Goal: Information Seeking & Learning: Check status

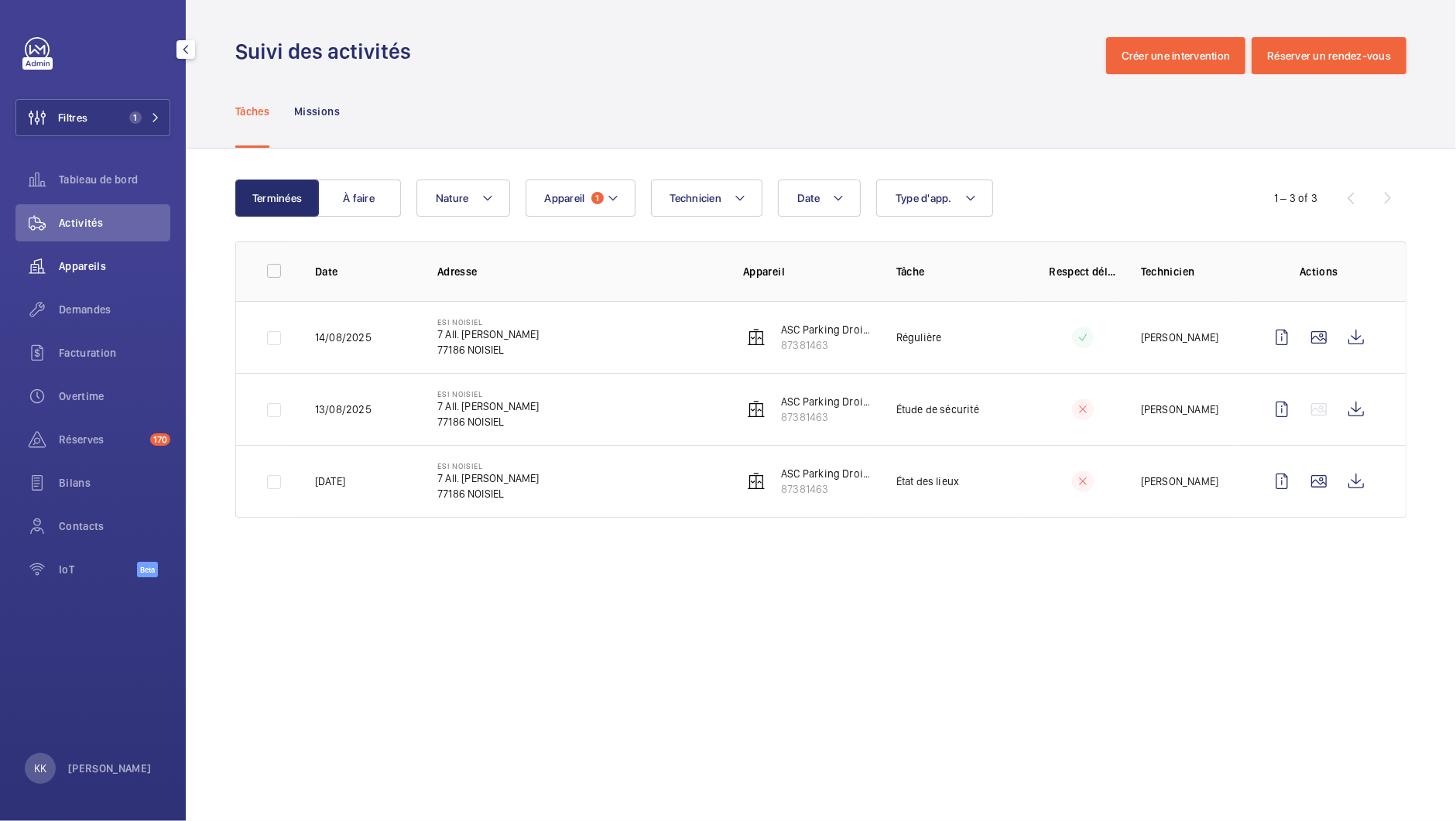
click at [78, 253] on div "Appareils" at bounding box center [92, 266] width 155 height 38
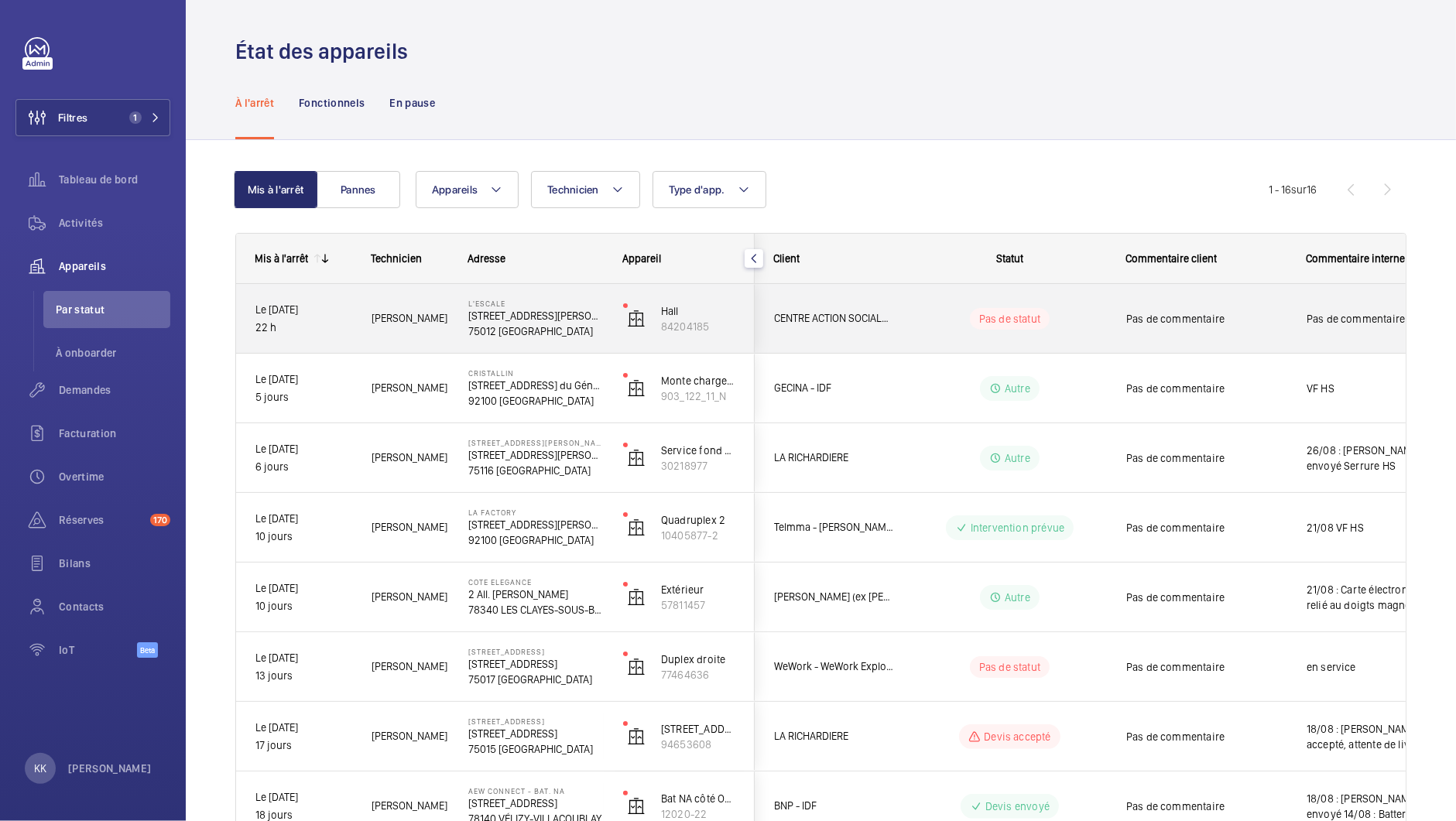
click at [468, 335] on p "75012 [GEOGRAPHIC_DATA]" at bounding box center [535, 331] width 135 height 15
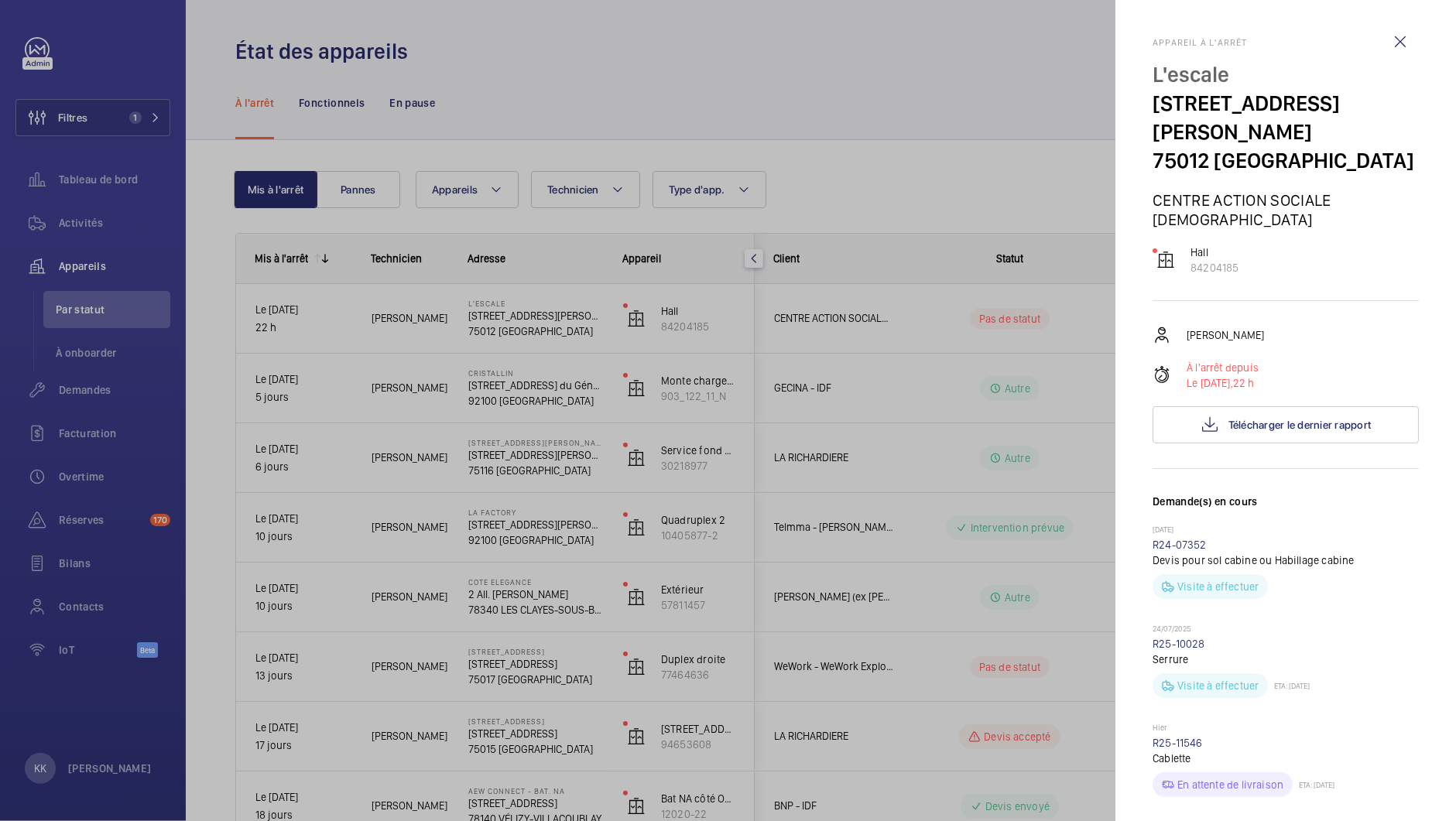
click at [924, 165] on div at bounding box center [728, 410] width 1456 height 821
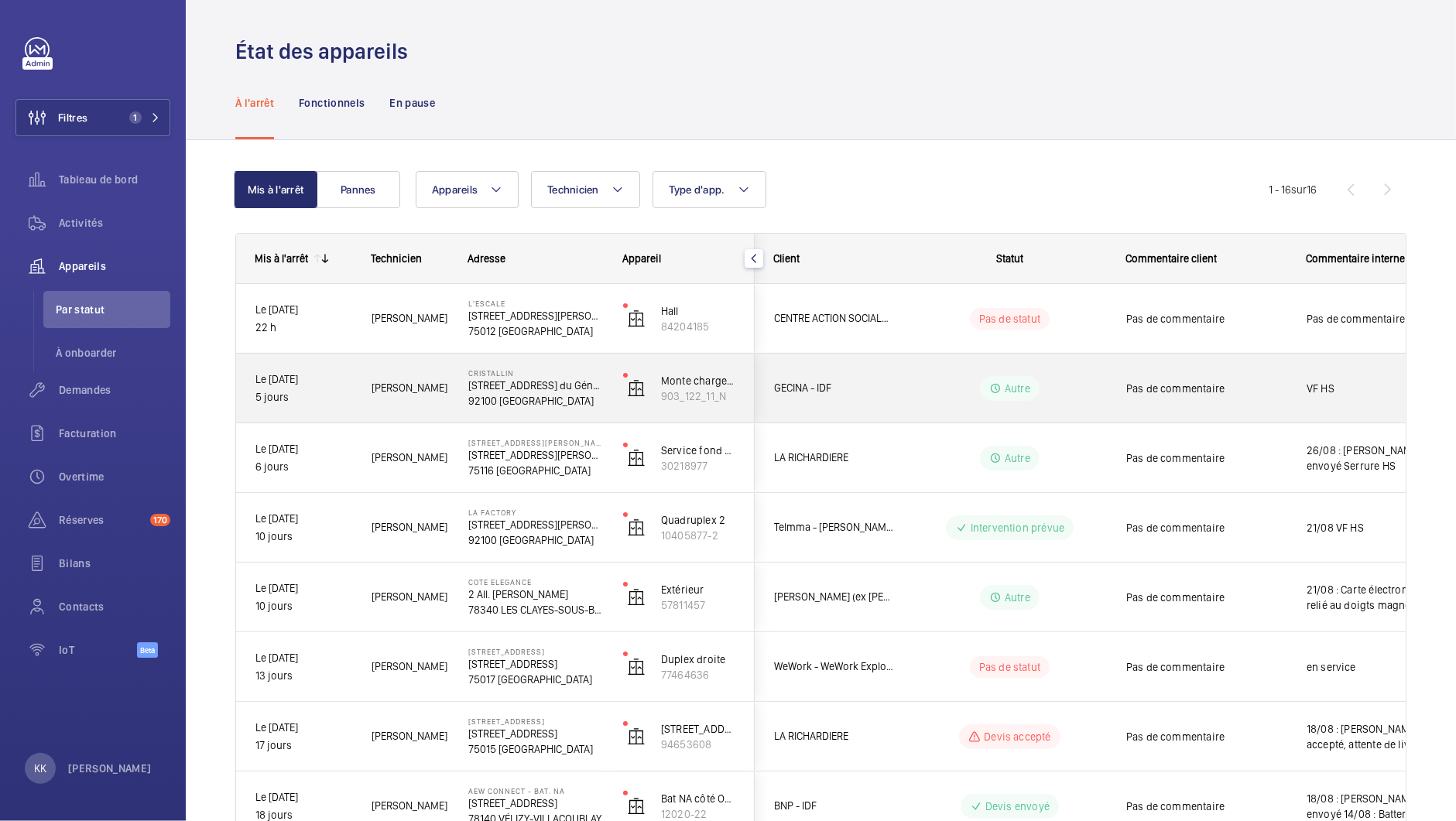
click at [453, 386] on div "Cristallin [STREET_ADDRESS] [GEOGRAPHIC_DATA][PERSON_NAME]" at bounding box center [526, 389] width 153 height 70
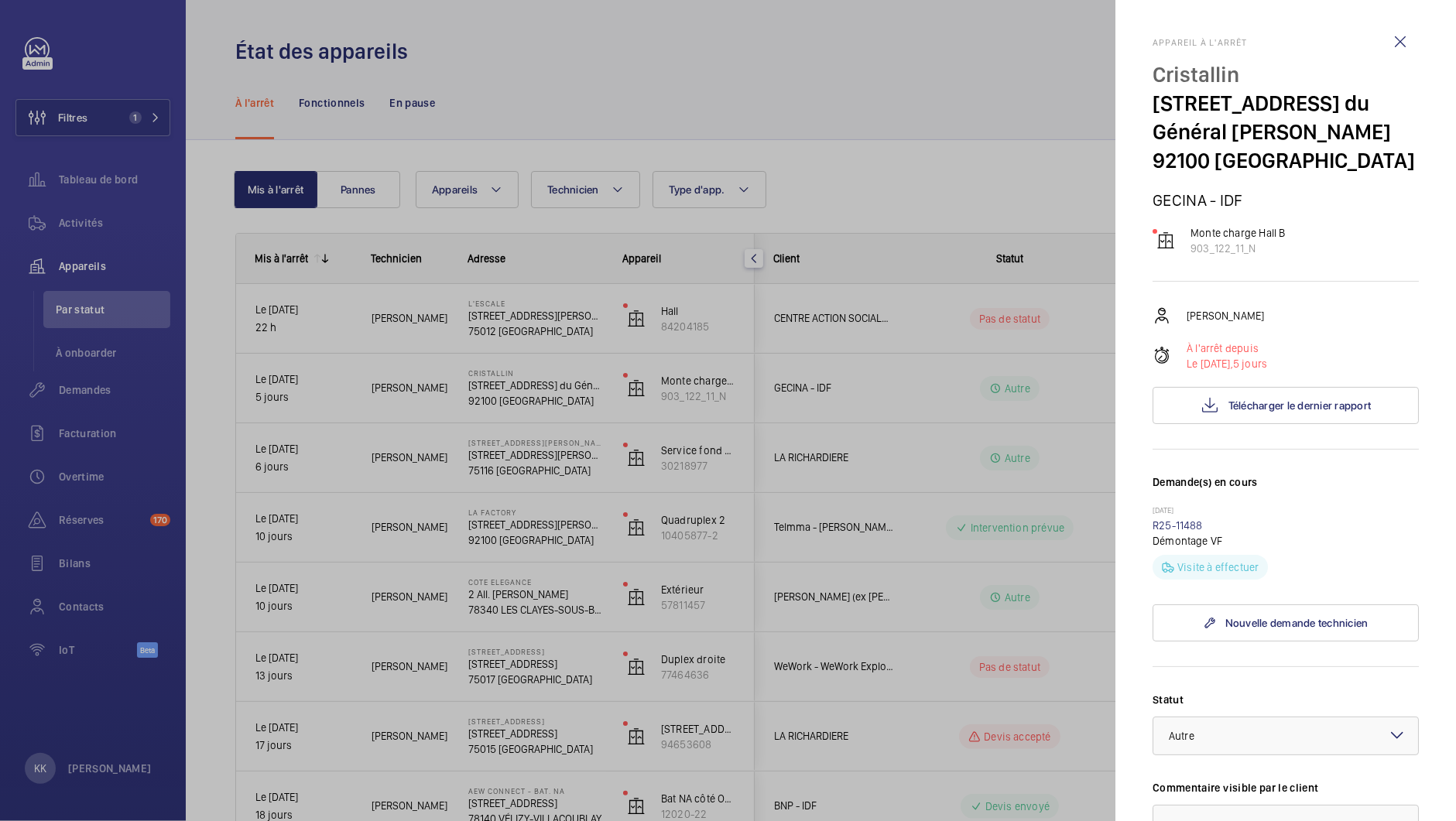
click at [969, 164] on div at bounding box center [728, 410] width 1456 height 821
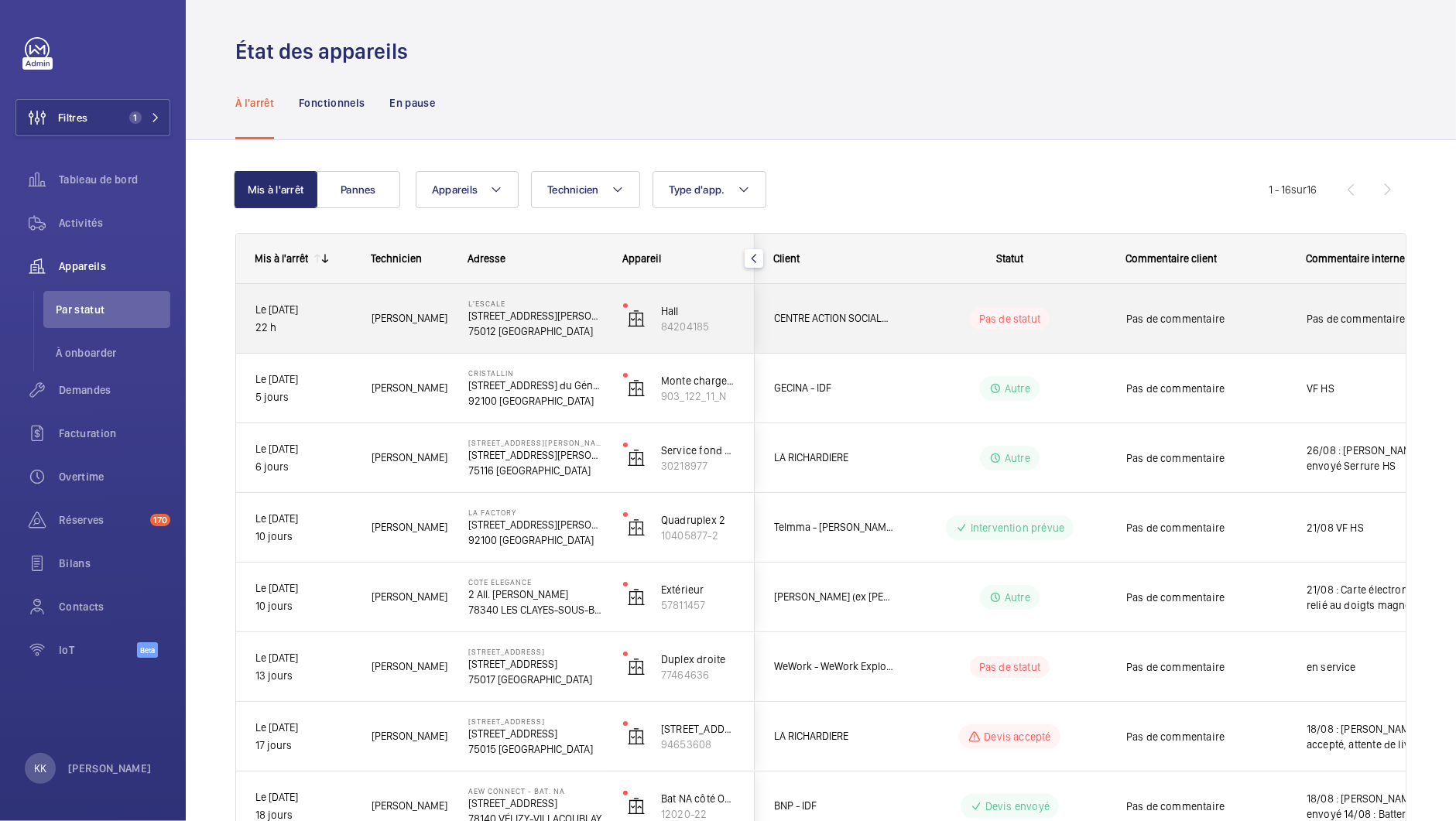
click at [481, 330] on p "75012 [GEOGRAPHIC_DATA]" at bounding box center [535, 331] width 135 height 15
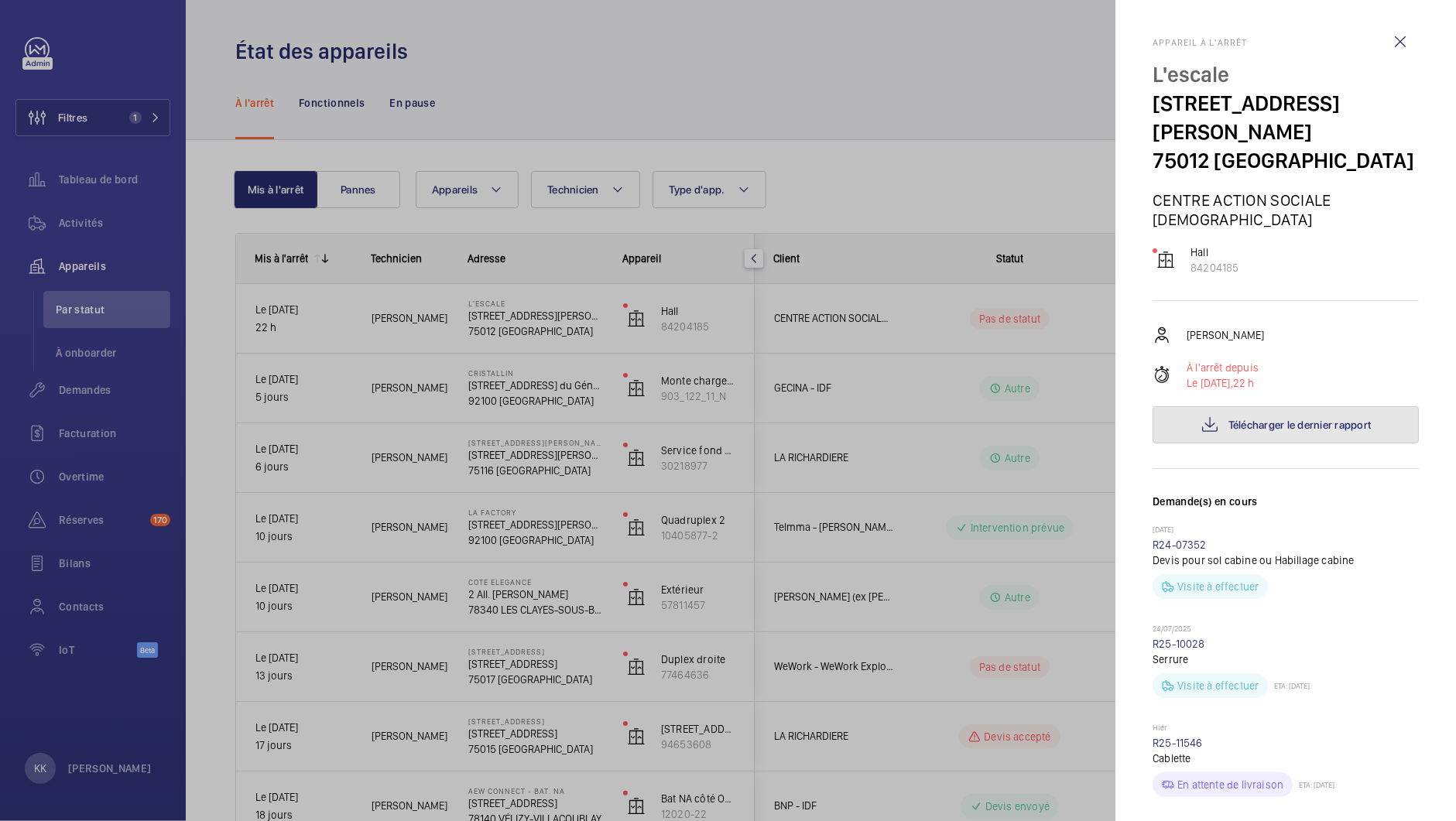
click at [1236, 406] on button "Télécharger le dernier rapport" at bounding box center [1285, 425] width 266 height 38
click at [1384, 38] on wm-front-icon-button at bounding box center [1401, 42] width 38 height 38
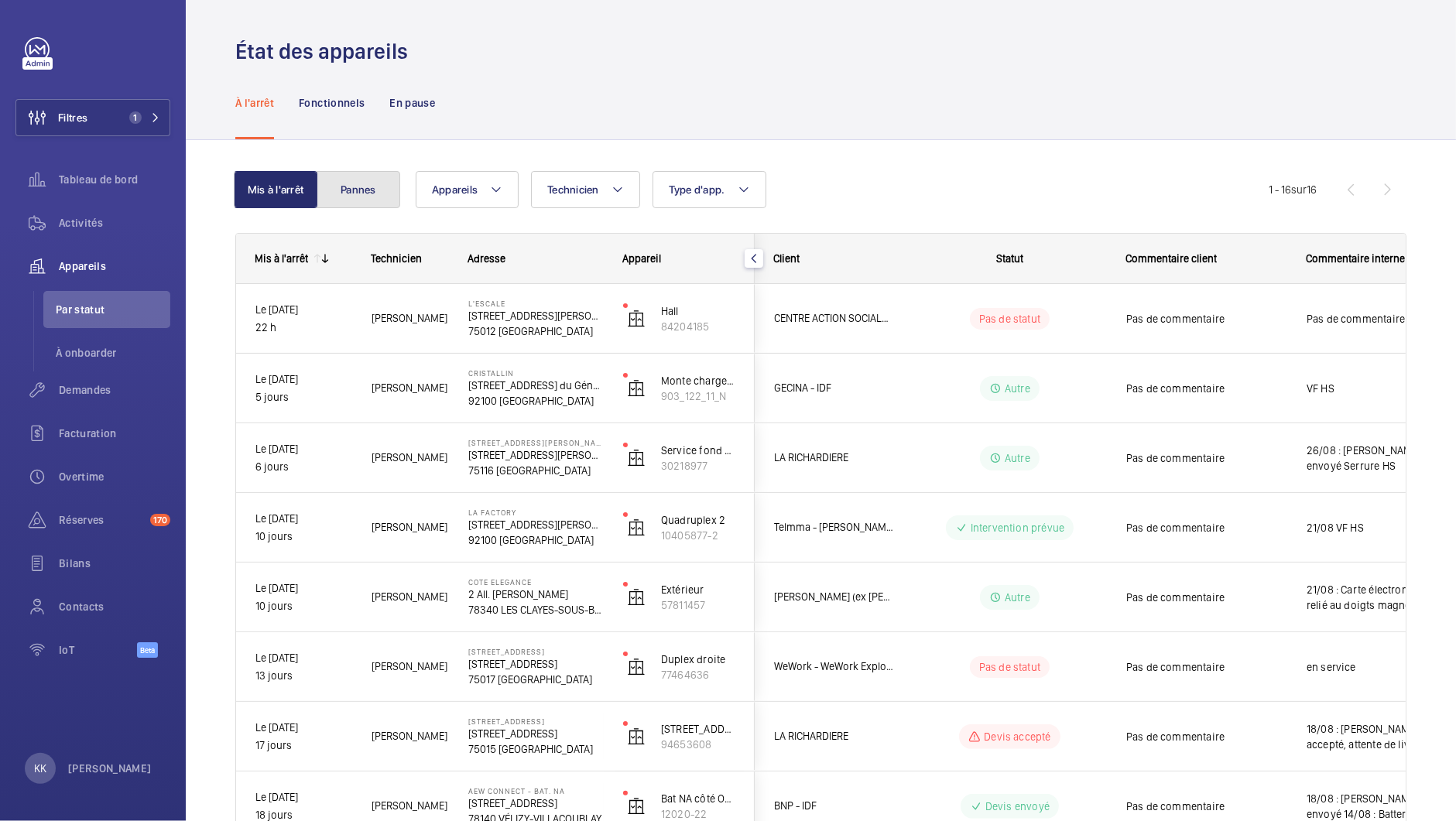
click at [342, 184] on button "Pannes" at bounding box center [358, 189] width 84 height 38
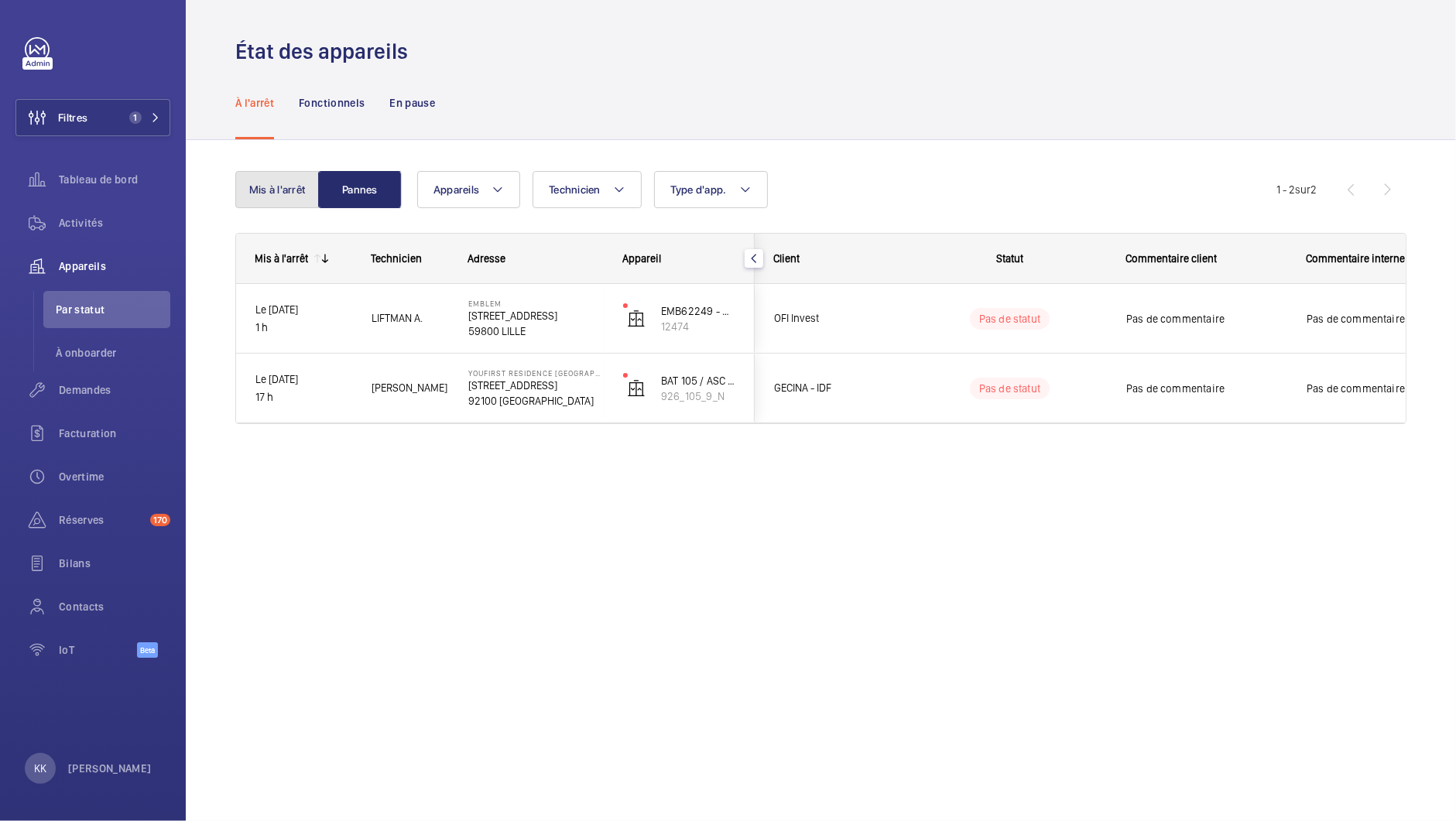
click at [309, 195] on button "Mis à l'arrêt" at bounding box center [277, 189] width 84 height 38
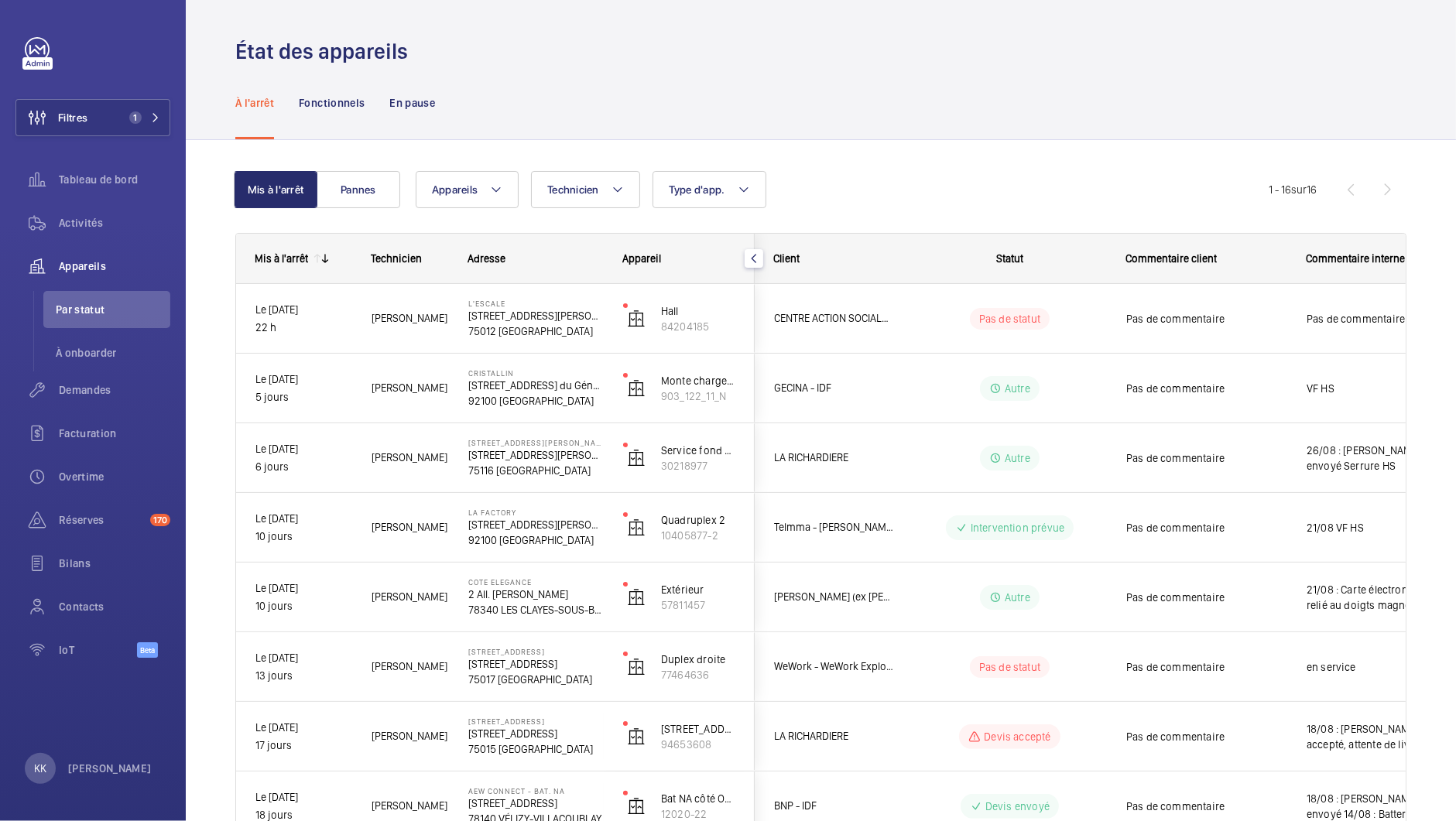
scroll to position [4, 0]
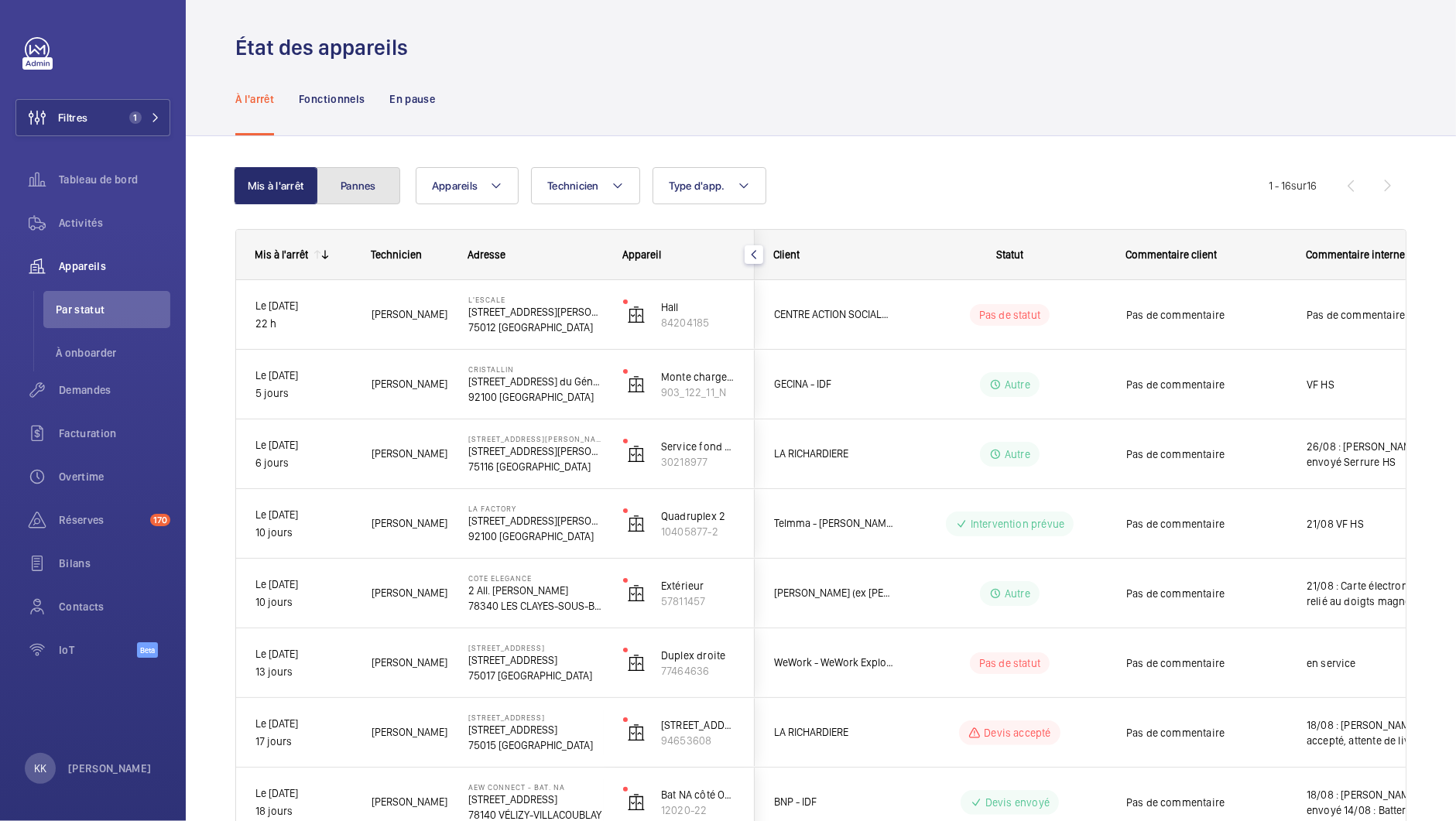
click at [332, 201] on button "Pannes" at bounding box center [358, 186] width 84 height 38
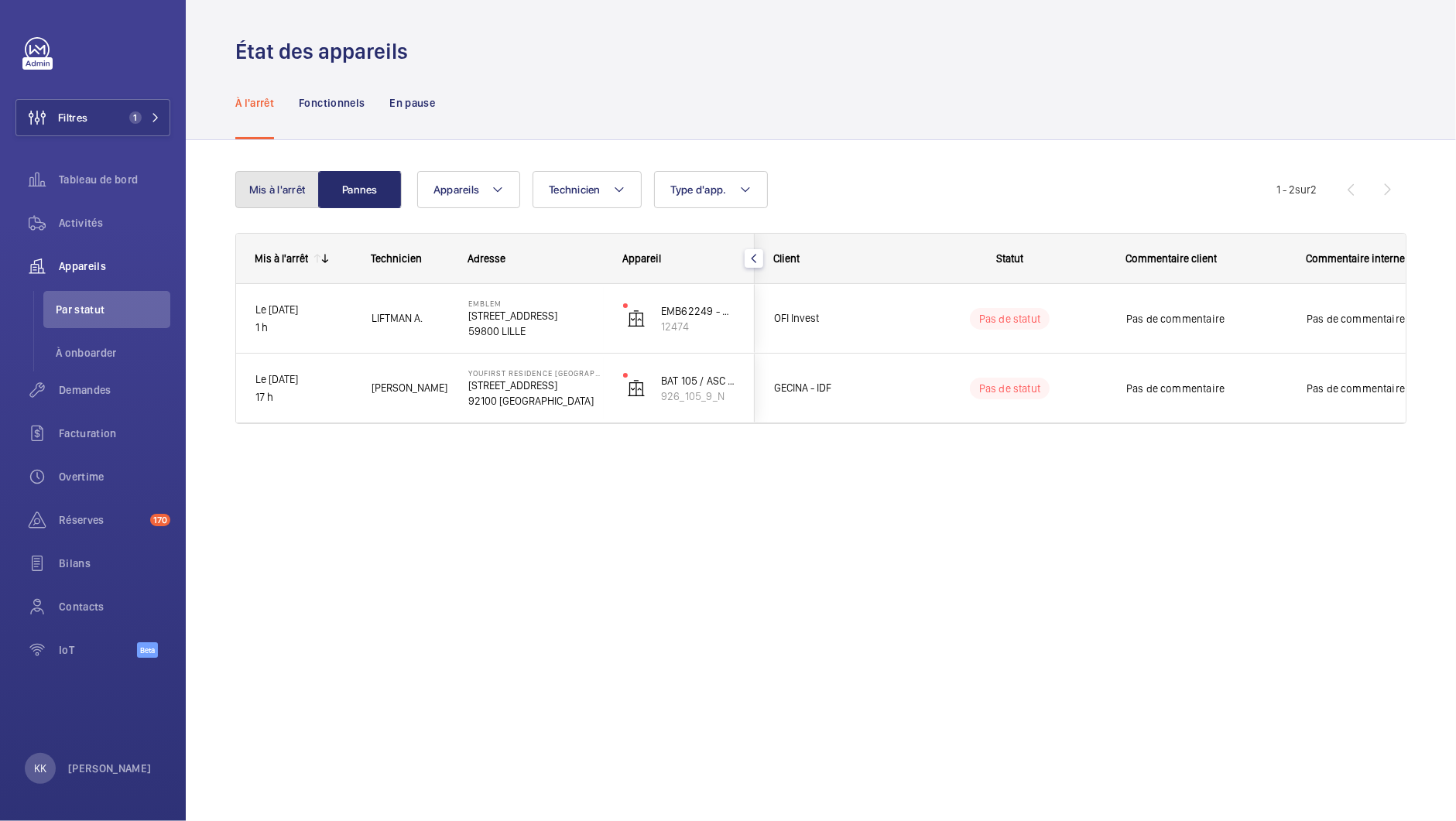
click at [300, 189] on button "Mis à l'arrêt" at bounding box center [277, 189] width 84 height 38
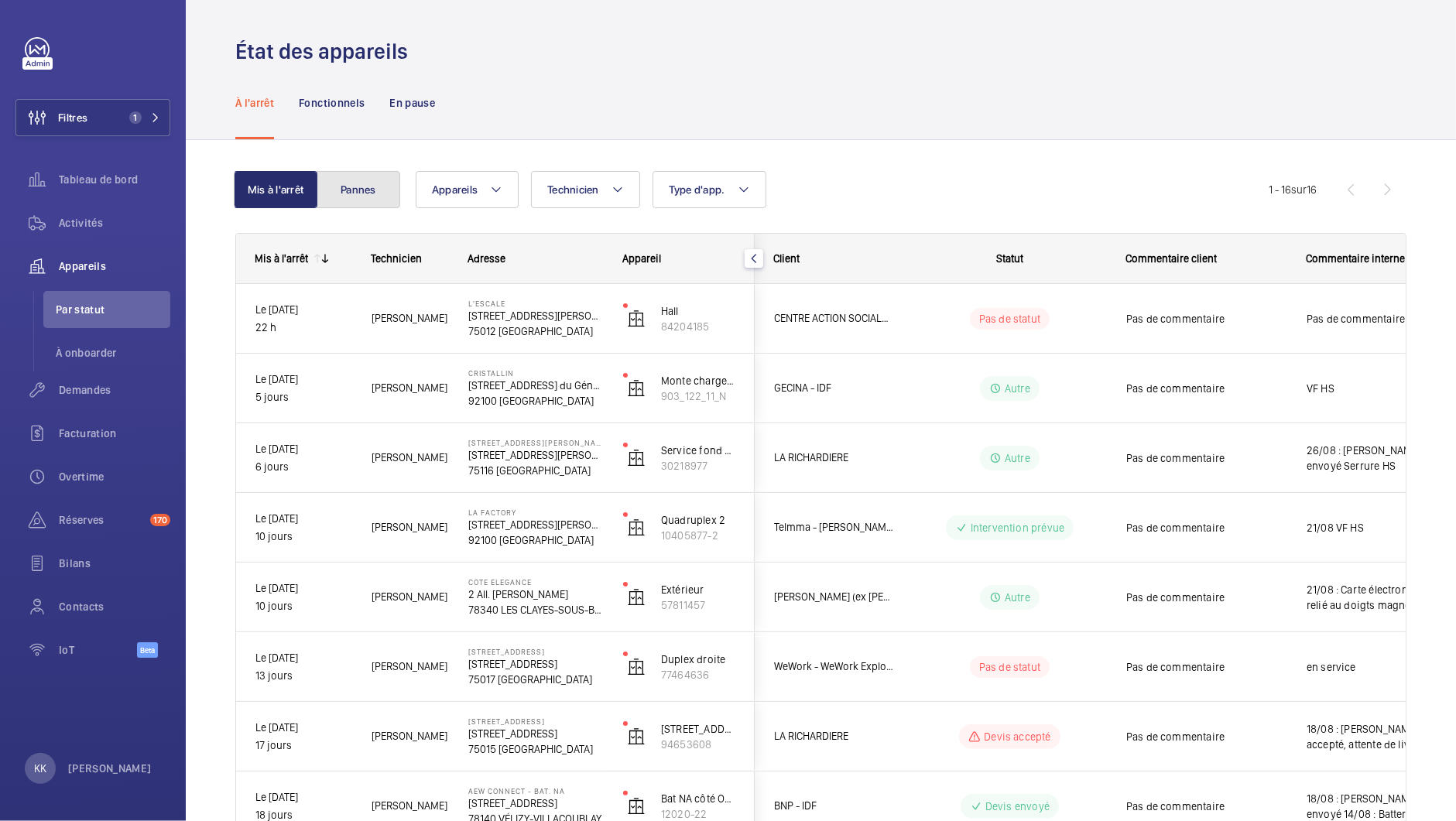
click at [349, 205] on button "Pannes" at bounding box center [358, 189] width 84 height 38
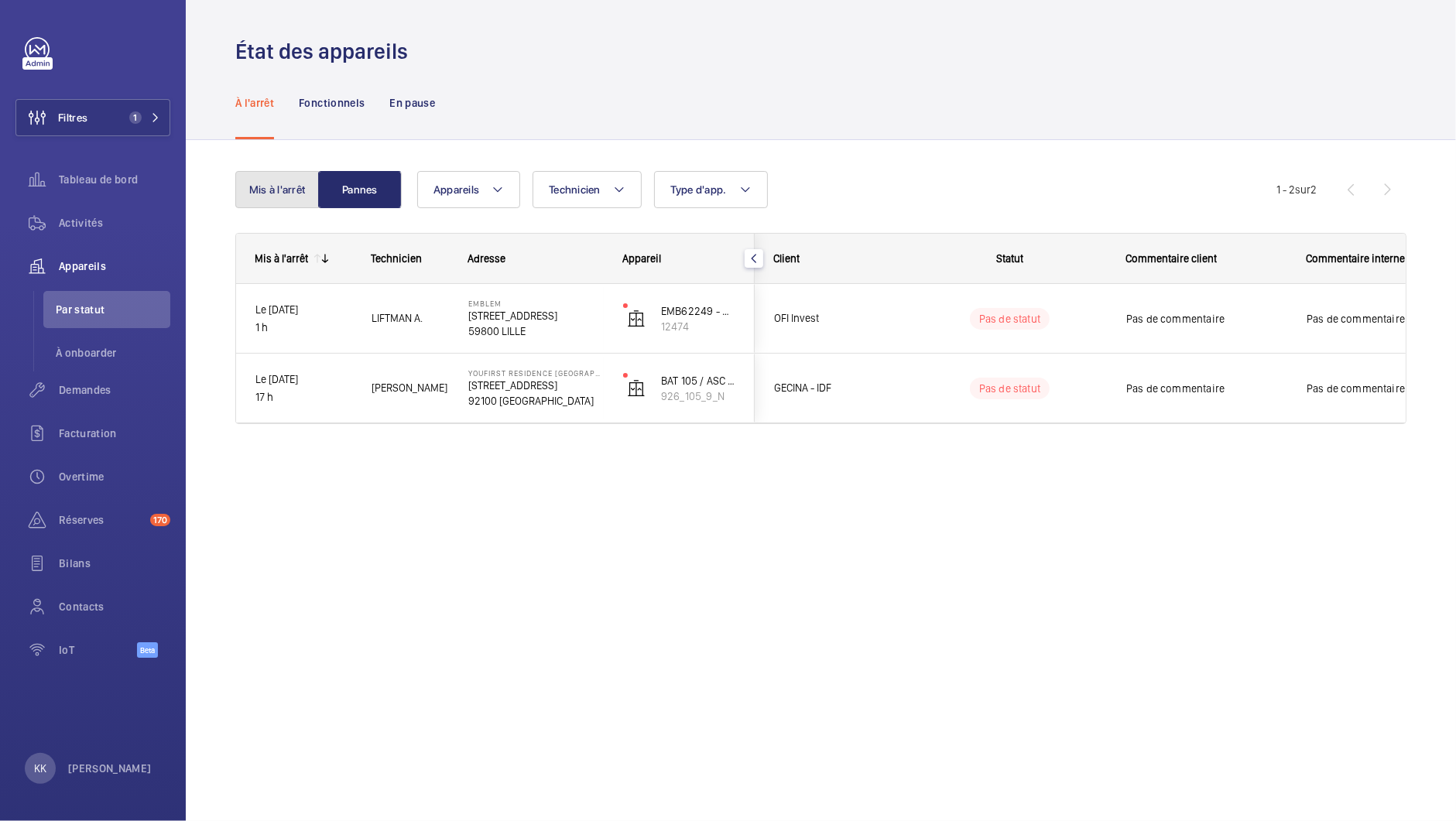
click at [284, 200] on button "Mis à l'arrêt" at bounding box center [277, 189] width 84 height 38
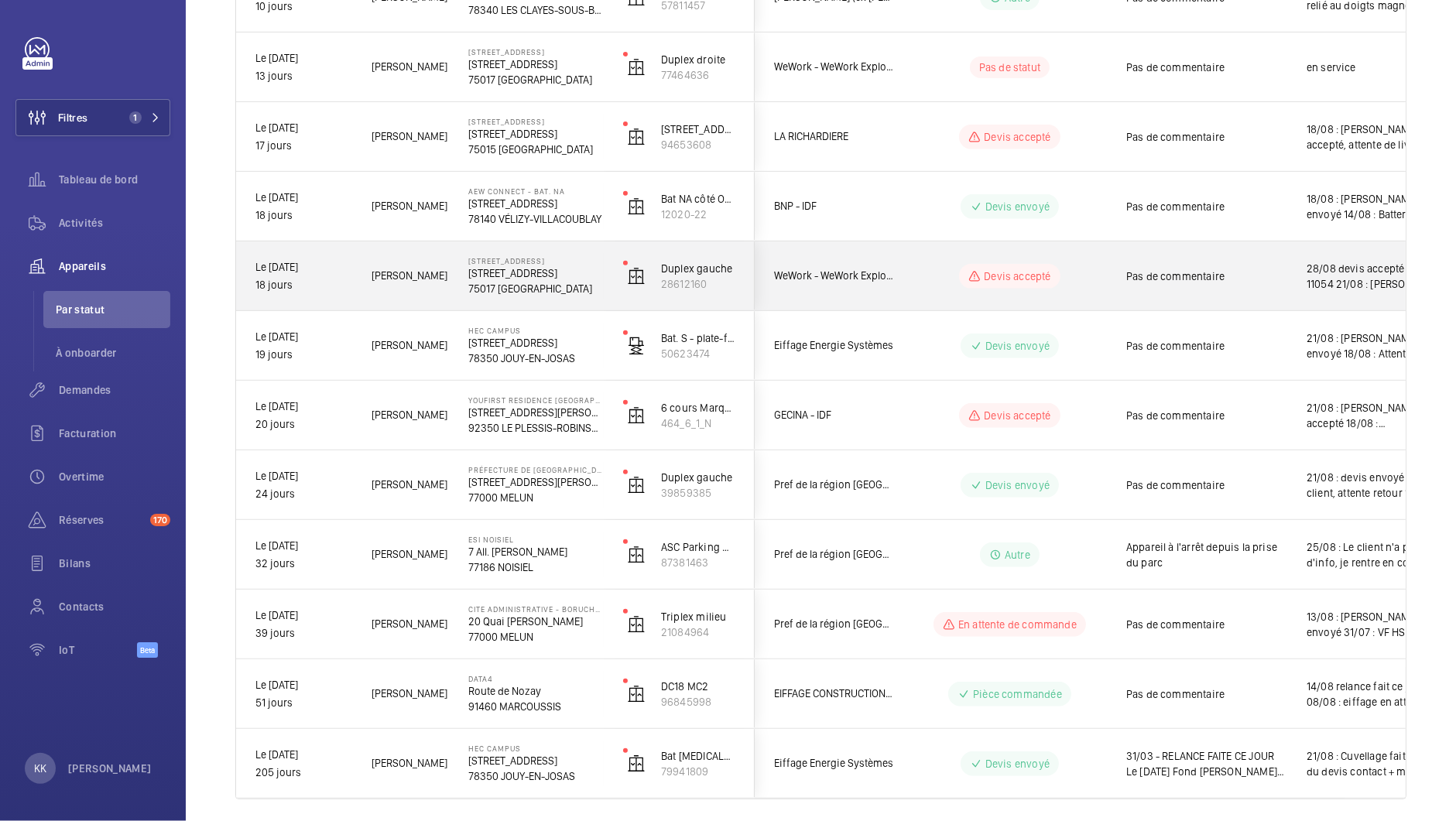
scroll to position [602, 0]
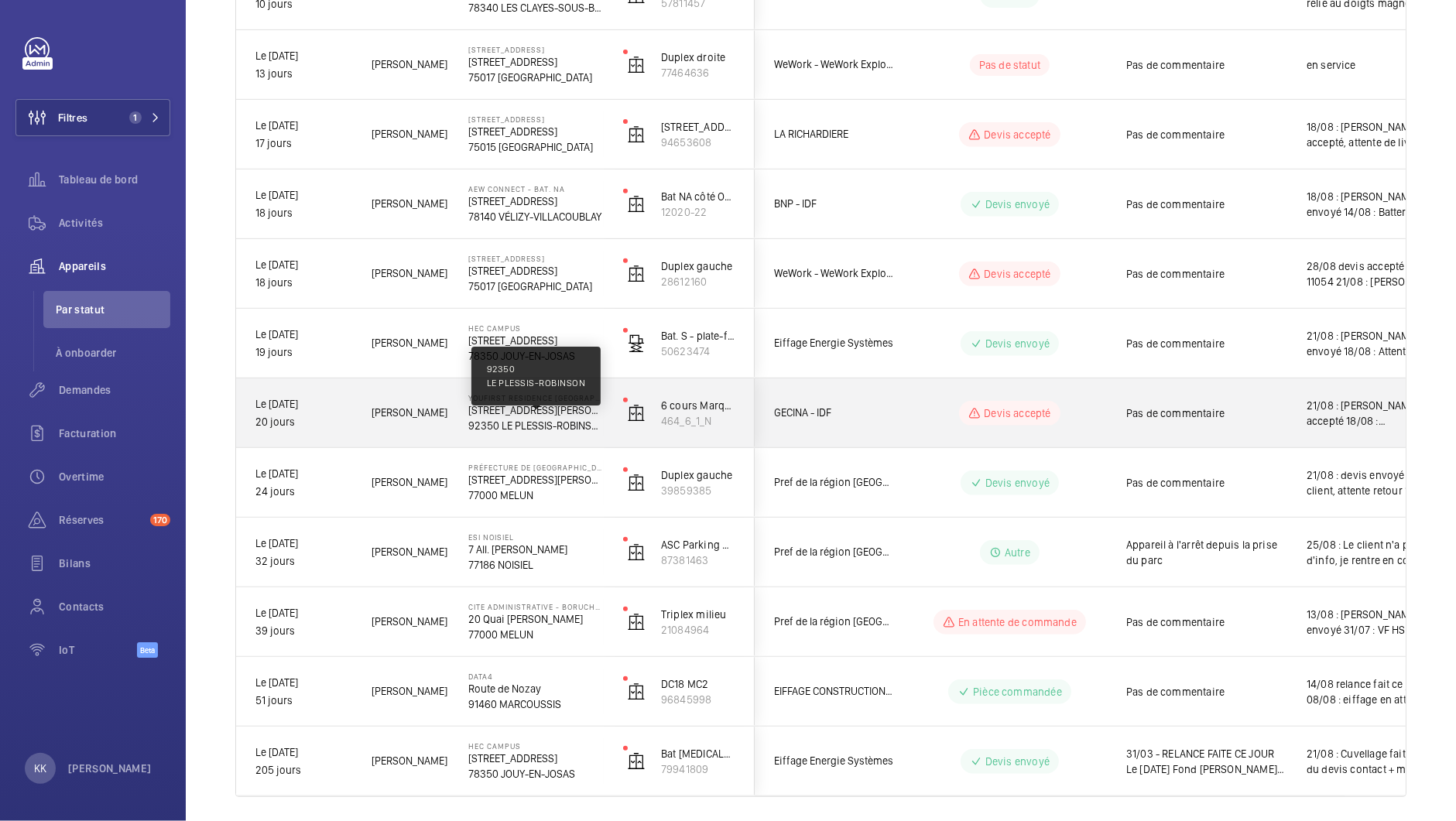
click at [488, 418] on p "92350 LE PLESSIS-ROBINSON" at bounding box center [535, 425] width 135 height 15
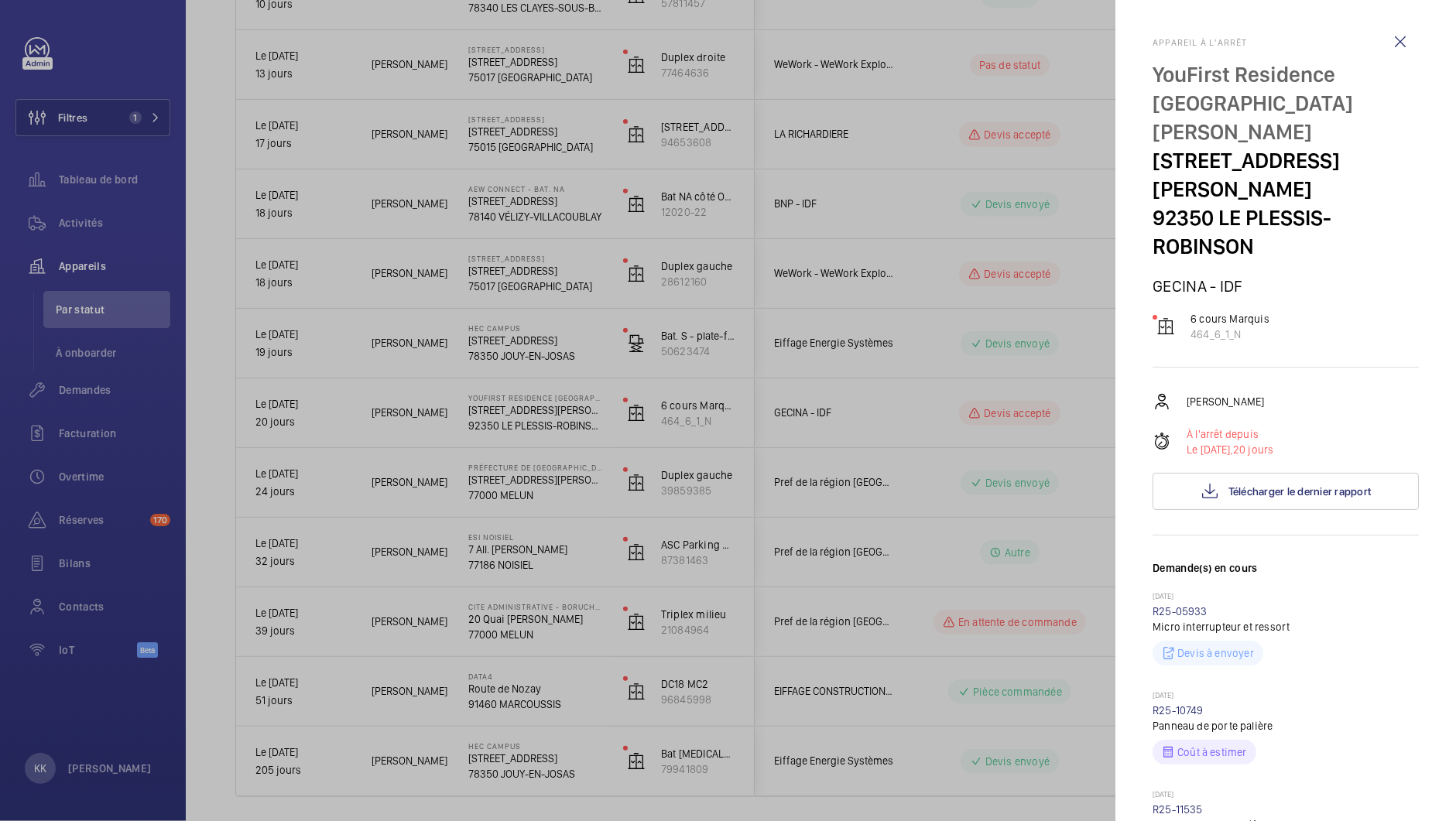
click at [997, 238] on div at bounding box center [728, 410] width 1456 height 821
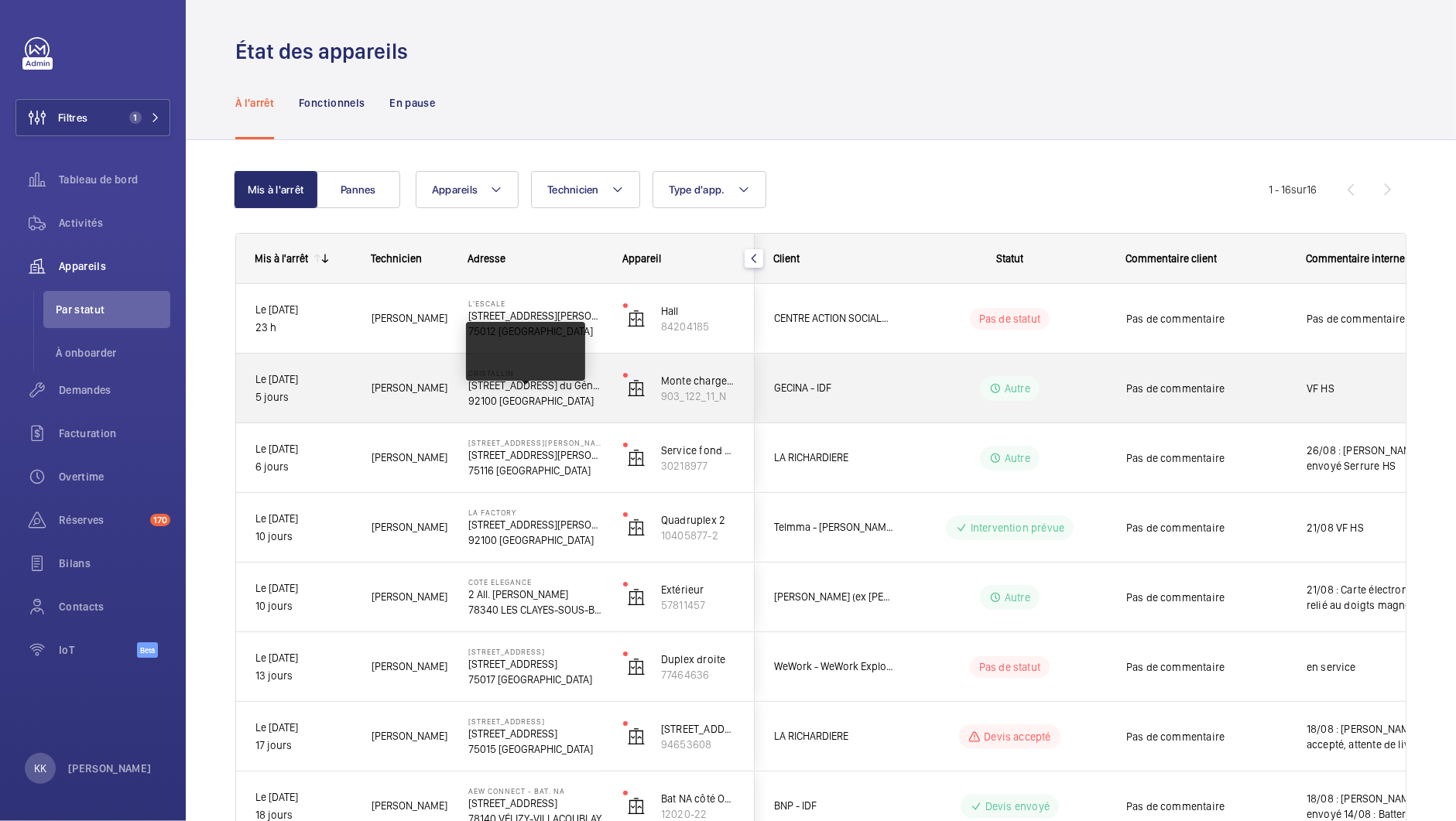
scroll to position [650, 0]
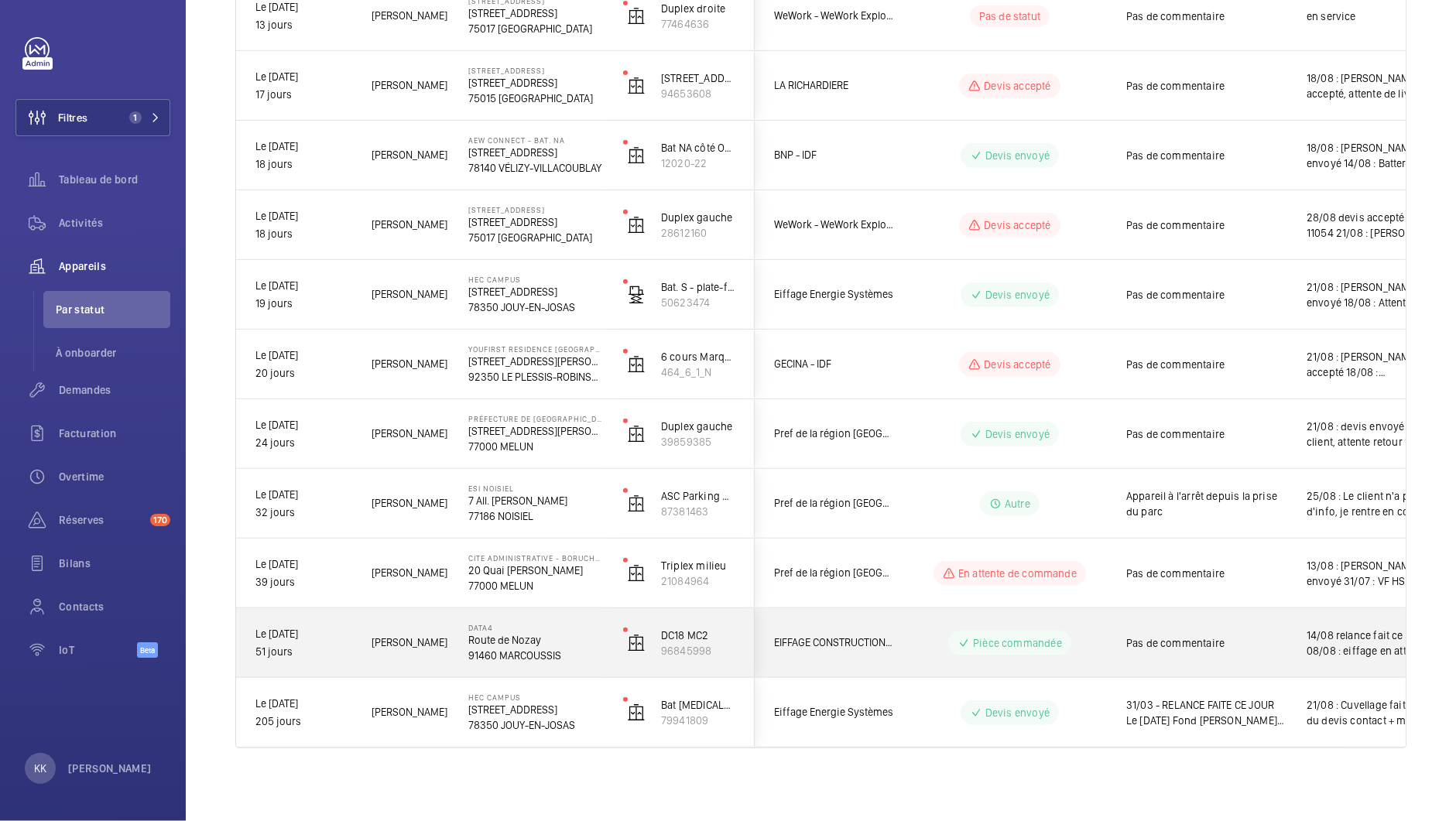
click at [515, 658] on p "91460 MARCOUSSIS" at bounding box center [535, 655] width 135 height 15
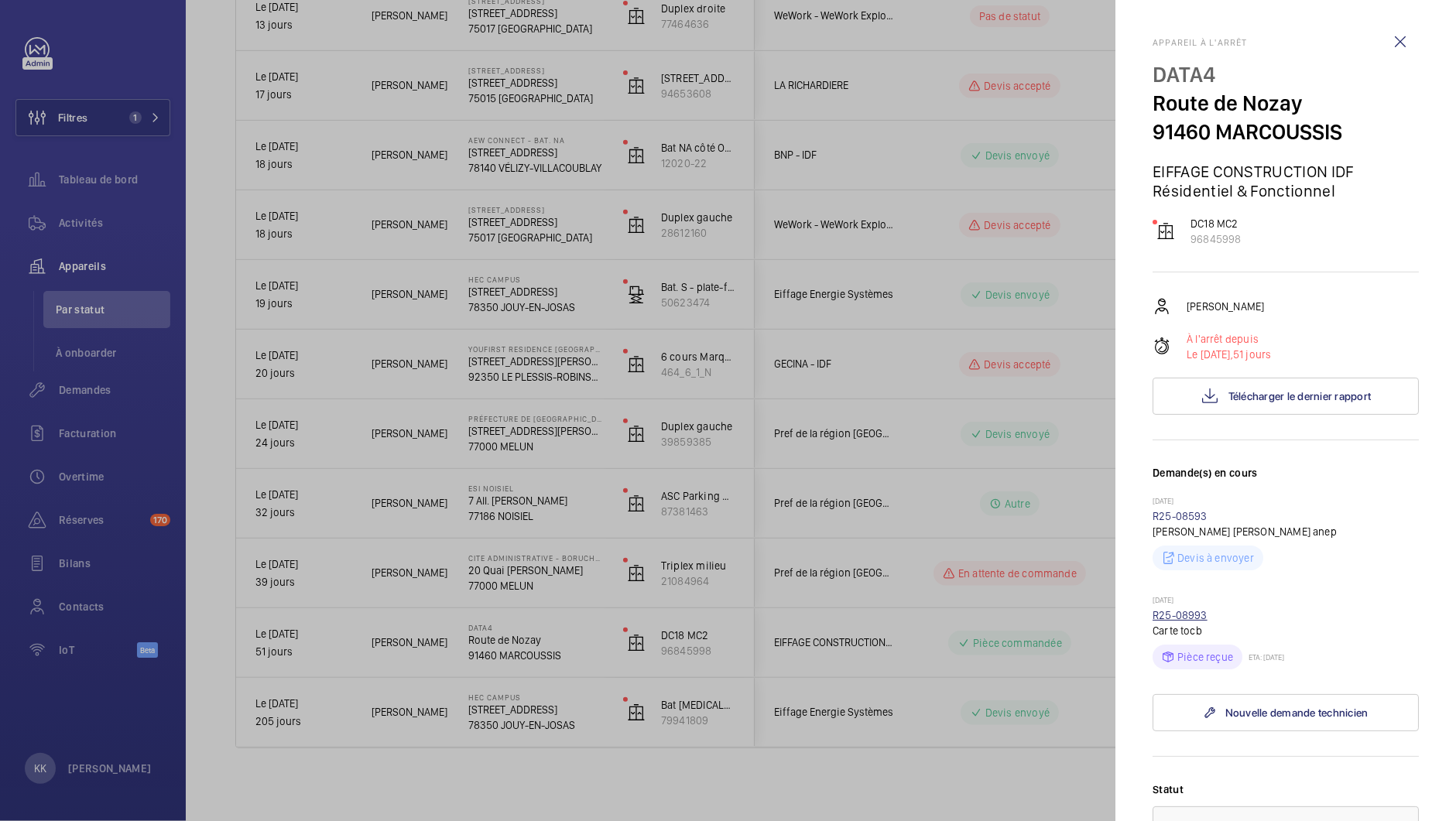
click at [1191, 616] on link "R25-08993" at bounding box center [1179, 616] width 55 height 13
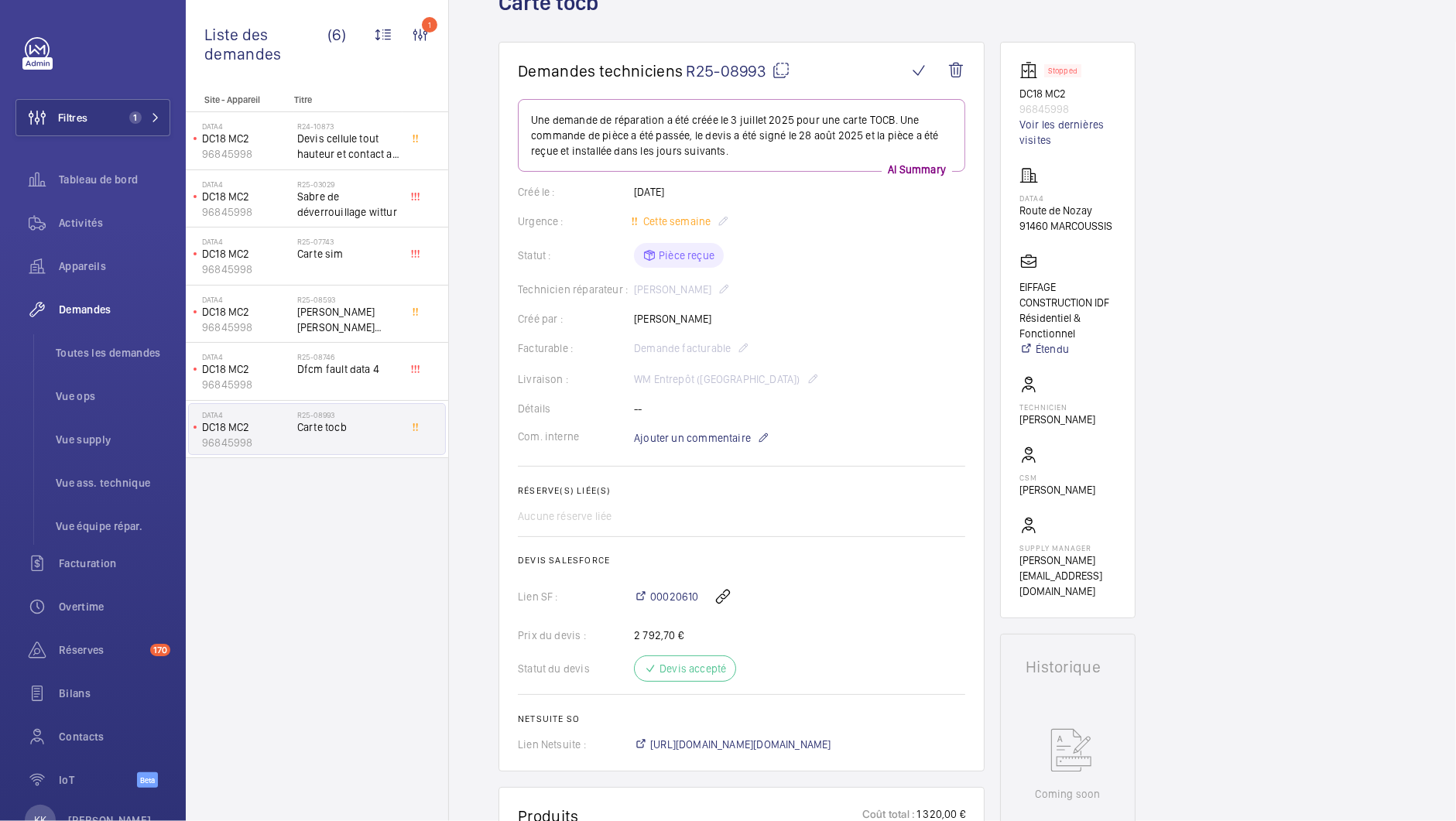
scroll to position [692, 0]
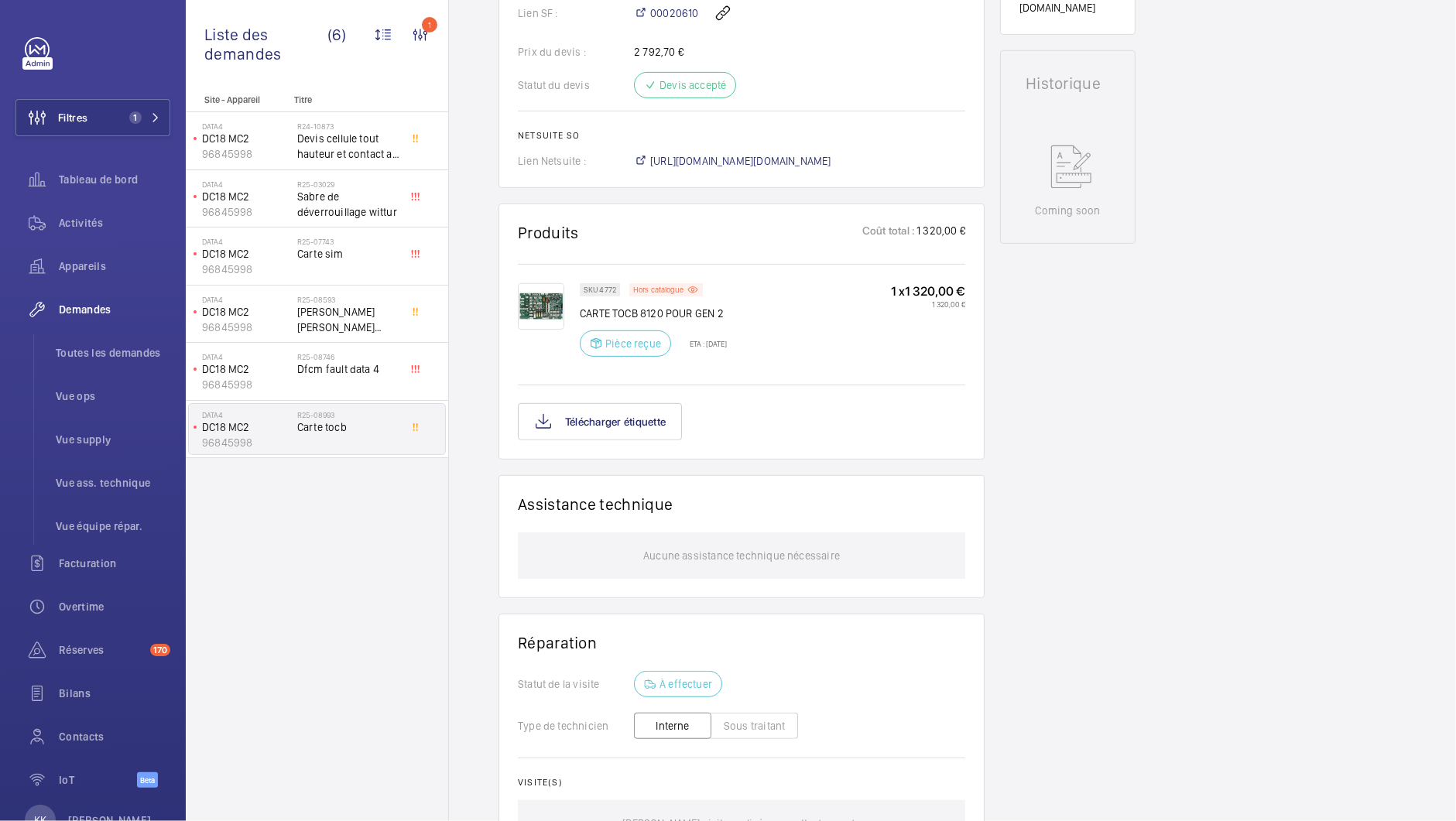
click at [540, 310] on img at bounding box center [541, 306] width 46 height 46
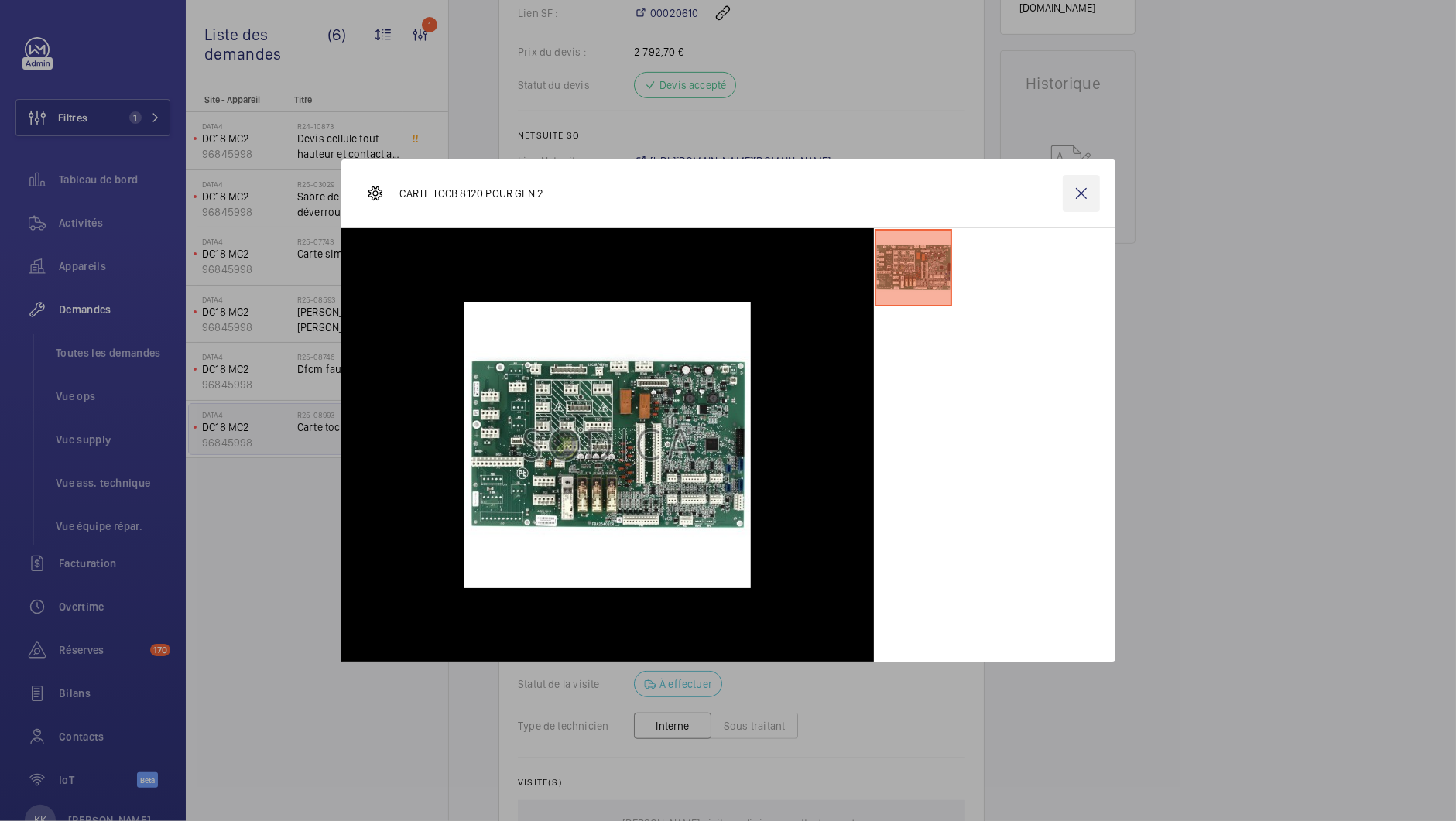
click at [1094, 194] on wm-front-icon-button at bounding box center [1081, 194] width 38 height 38
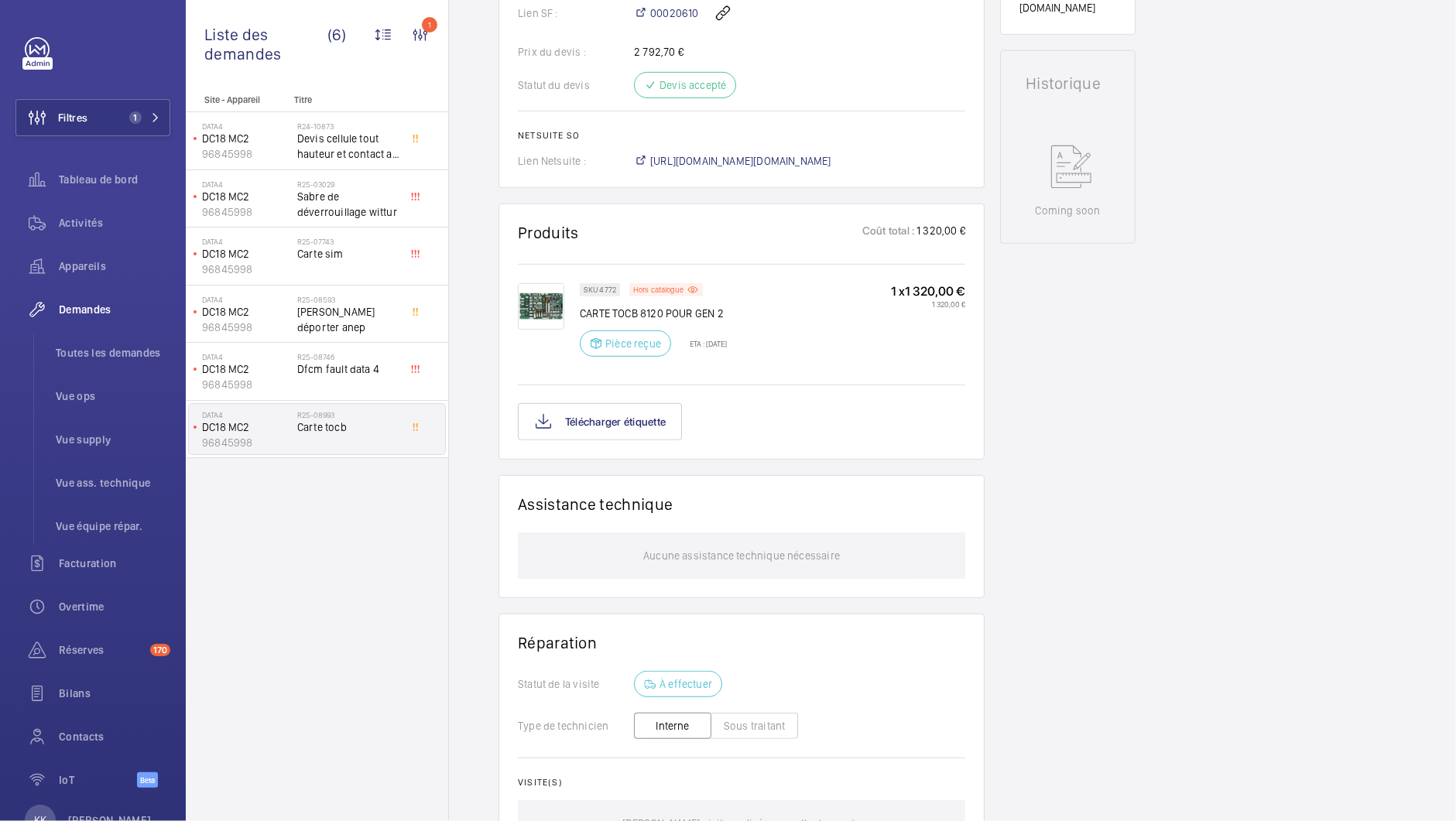
click at [1287, 199] on div "Demandes techniciens R25-08993 Une demande de réparation a été créée le 3 juill…" at bounding box center [952, 241] width 1007 height 1566
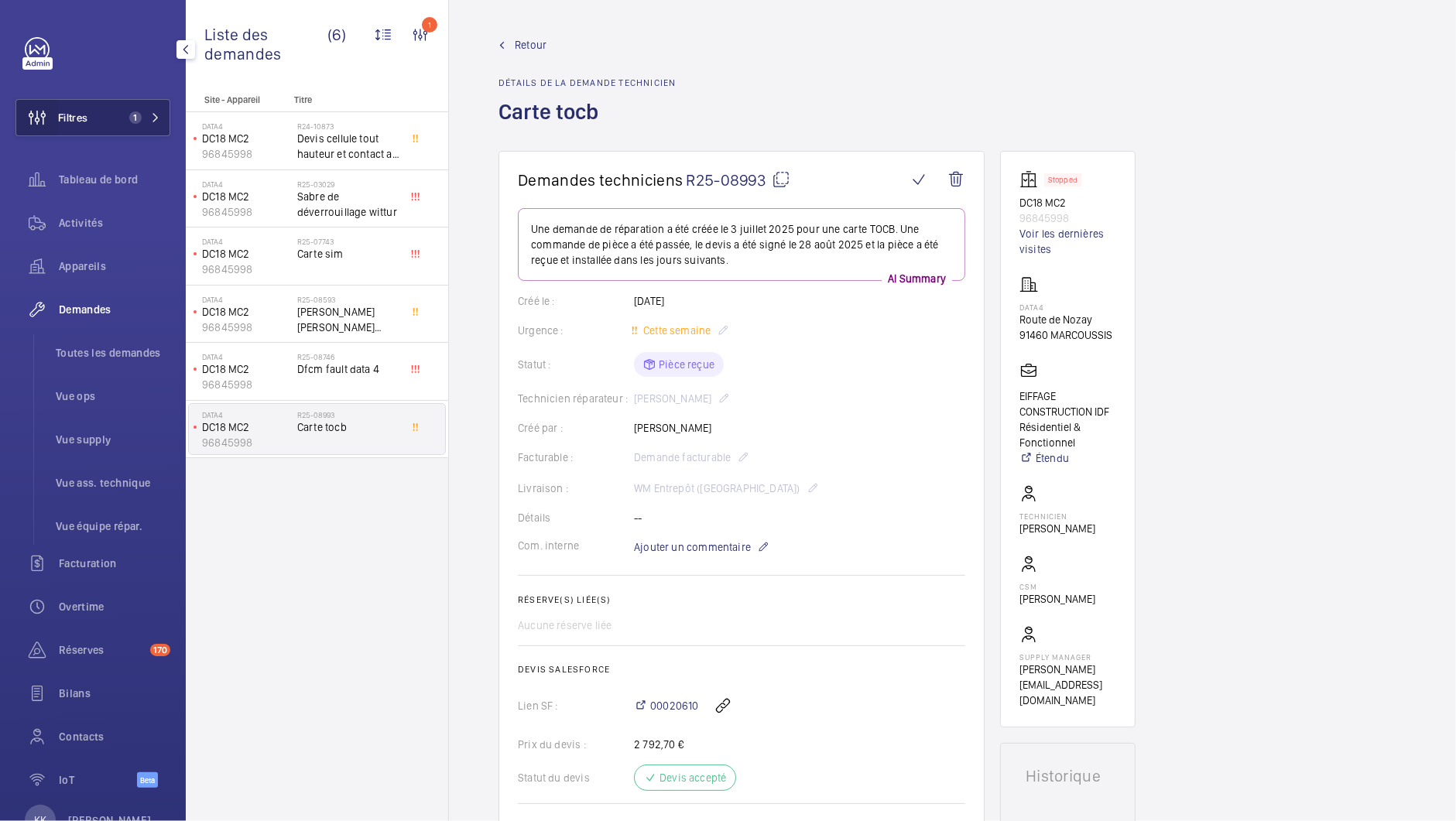
click at [35, 113] on wm-front-icon-button at bounding box center [37, 118] width 42 height 38
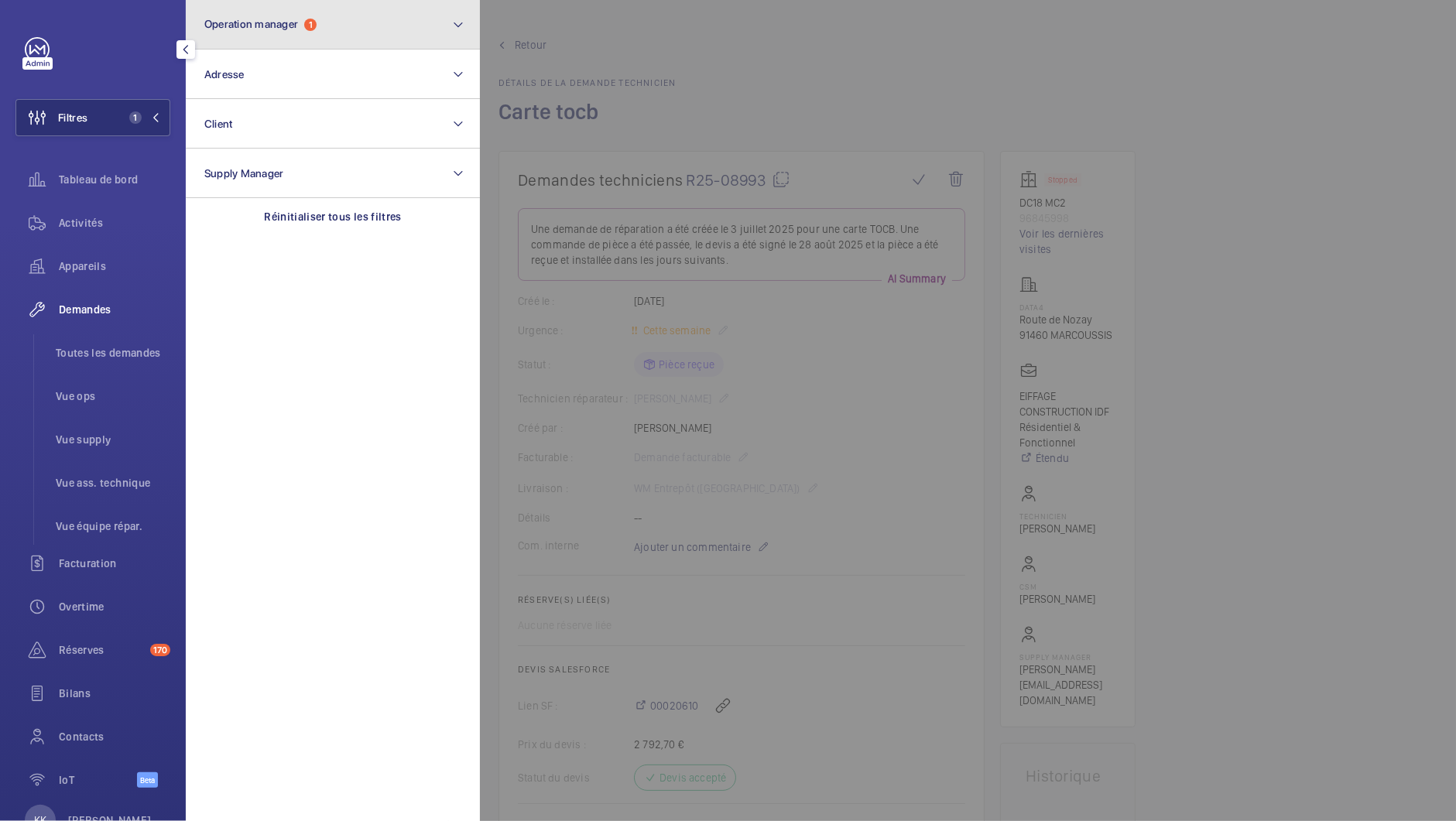
click at [269, 39] on button "Operation manager 1" at bounding box center [332, 24] width 294 height 49
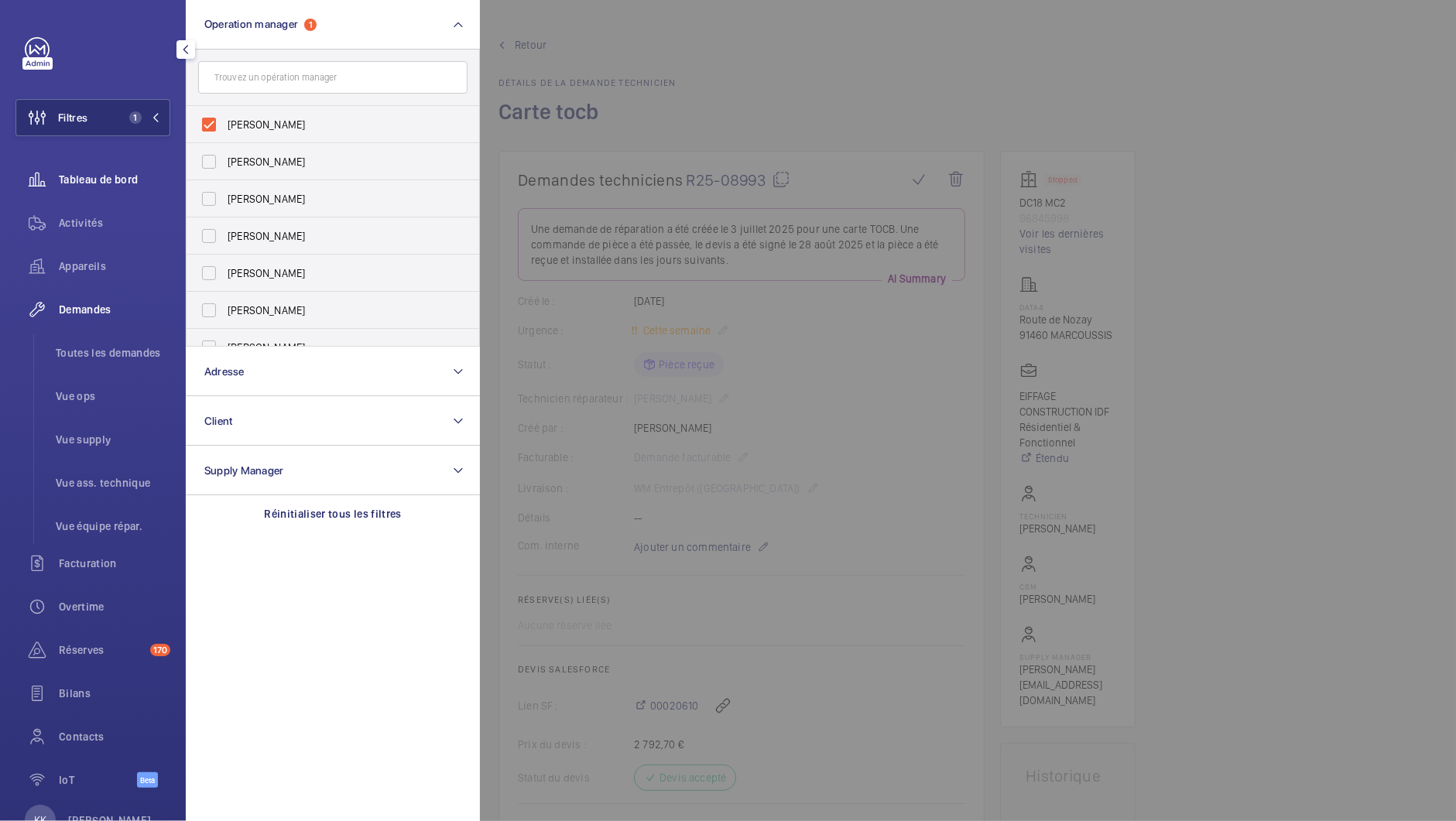
drag, startPoint x: 130, startPoint y: 153, endPoint x: 118, endPoint y: 171, distance: 21.6
click at [130, 153] on div "Filtres 1 Operation manager 1 [PERSON_NAME] [PERSON_NAME] [PERSON_NAME] [PERSON…" at bounding box center [92, 421] width 155 height 767
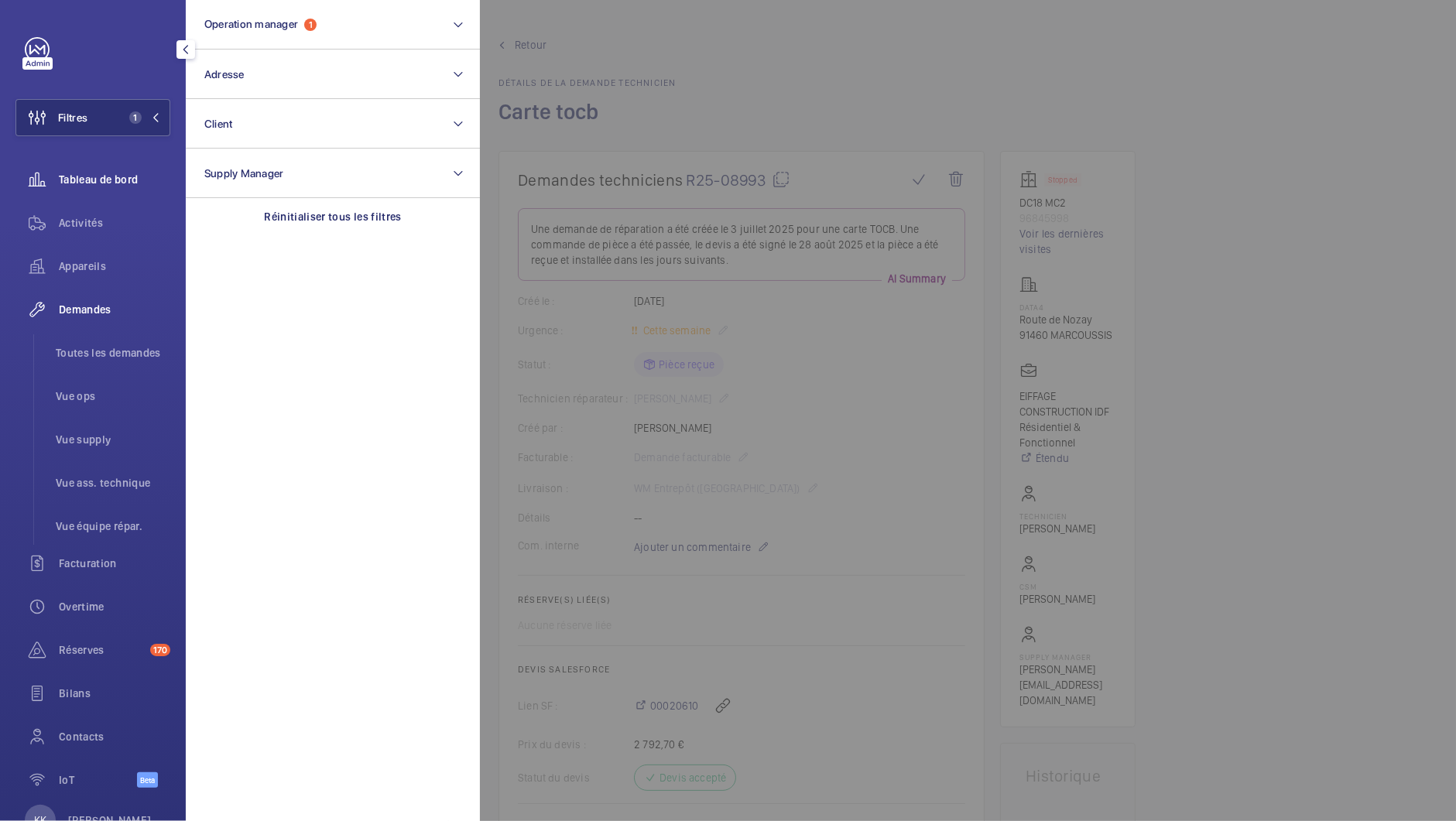
click at [118, 172] on span "Tableau de bord" at bounding box center [114, 179] width 112 height 15
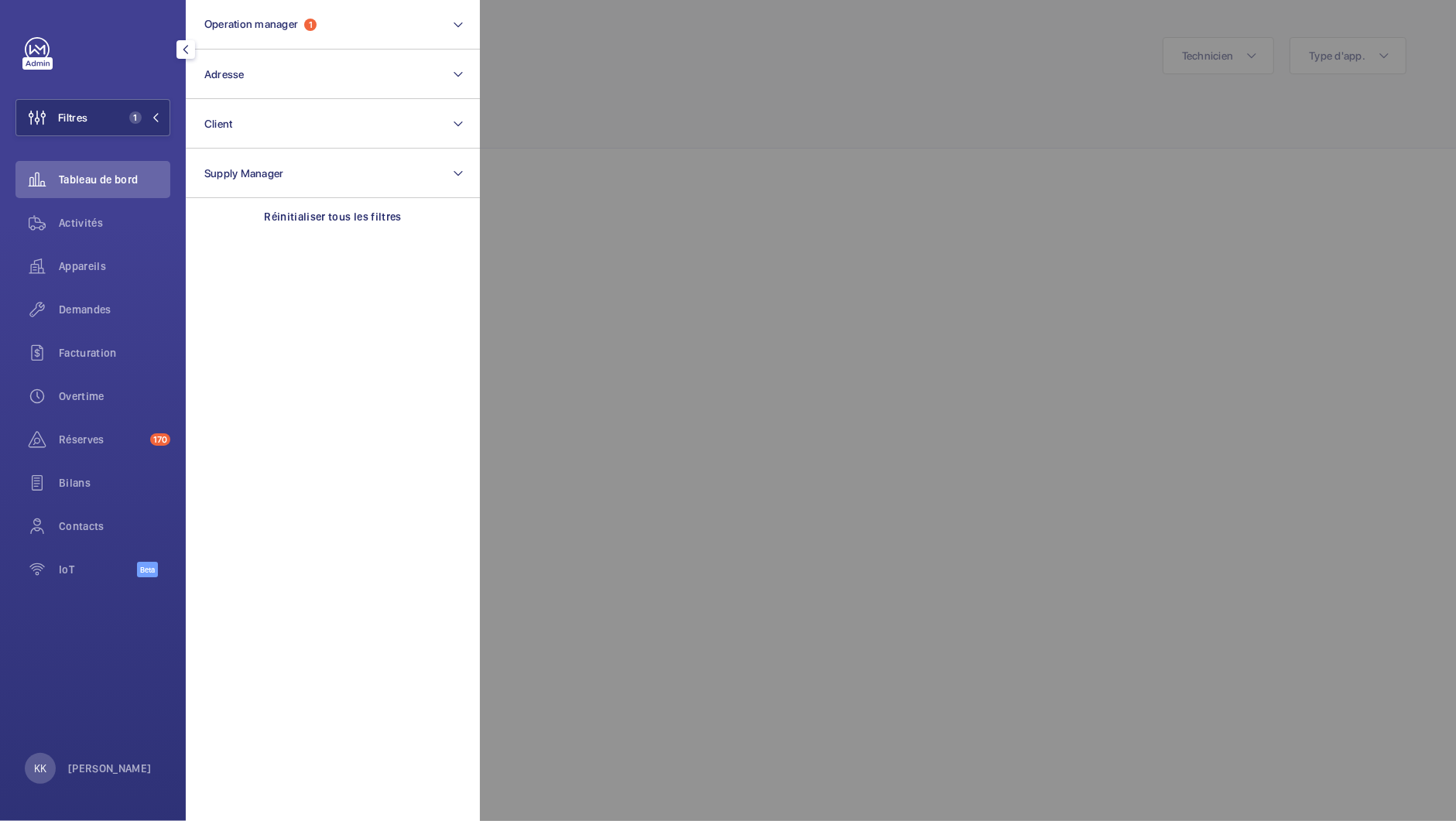
click at [1218, 61] on div at bounding box center [1208, 410] width 1456 height 821
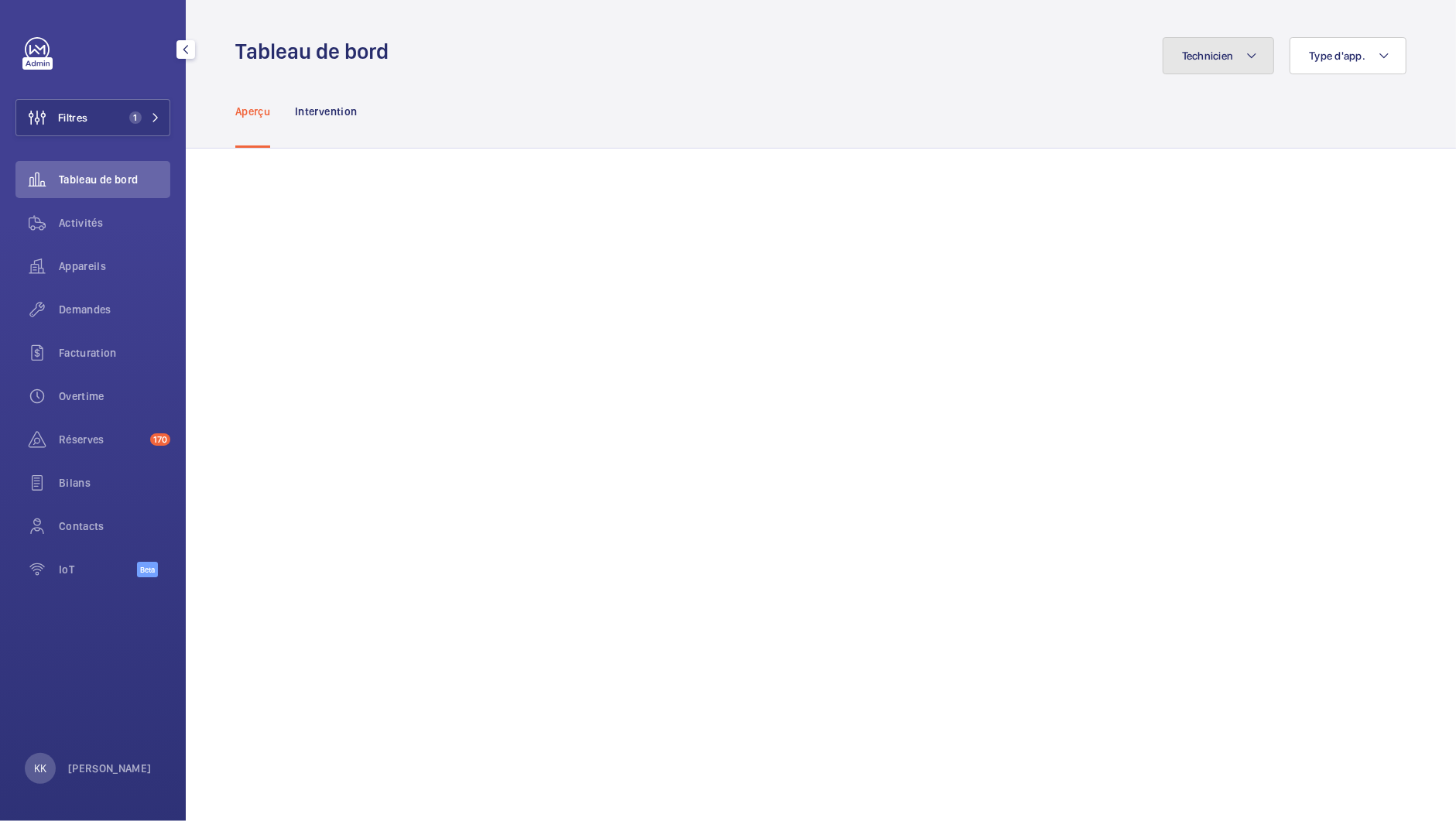
click at [1218, 61] on span "Technicien" at bounding box center [1208, 55] width 52 height 13
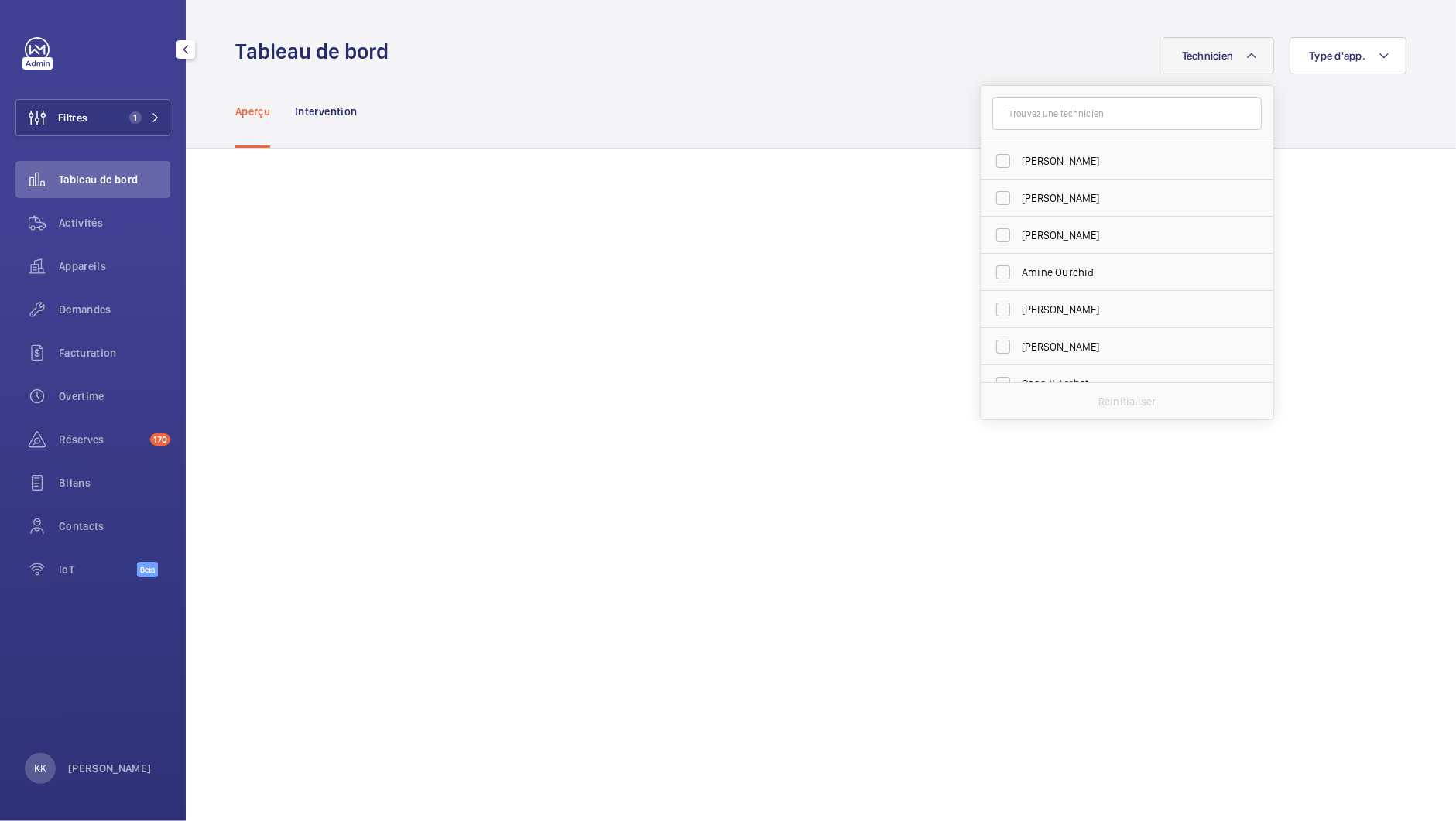
type input "z"
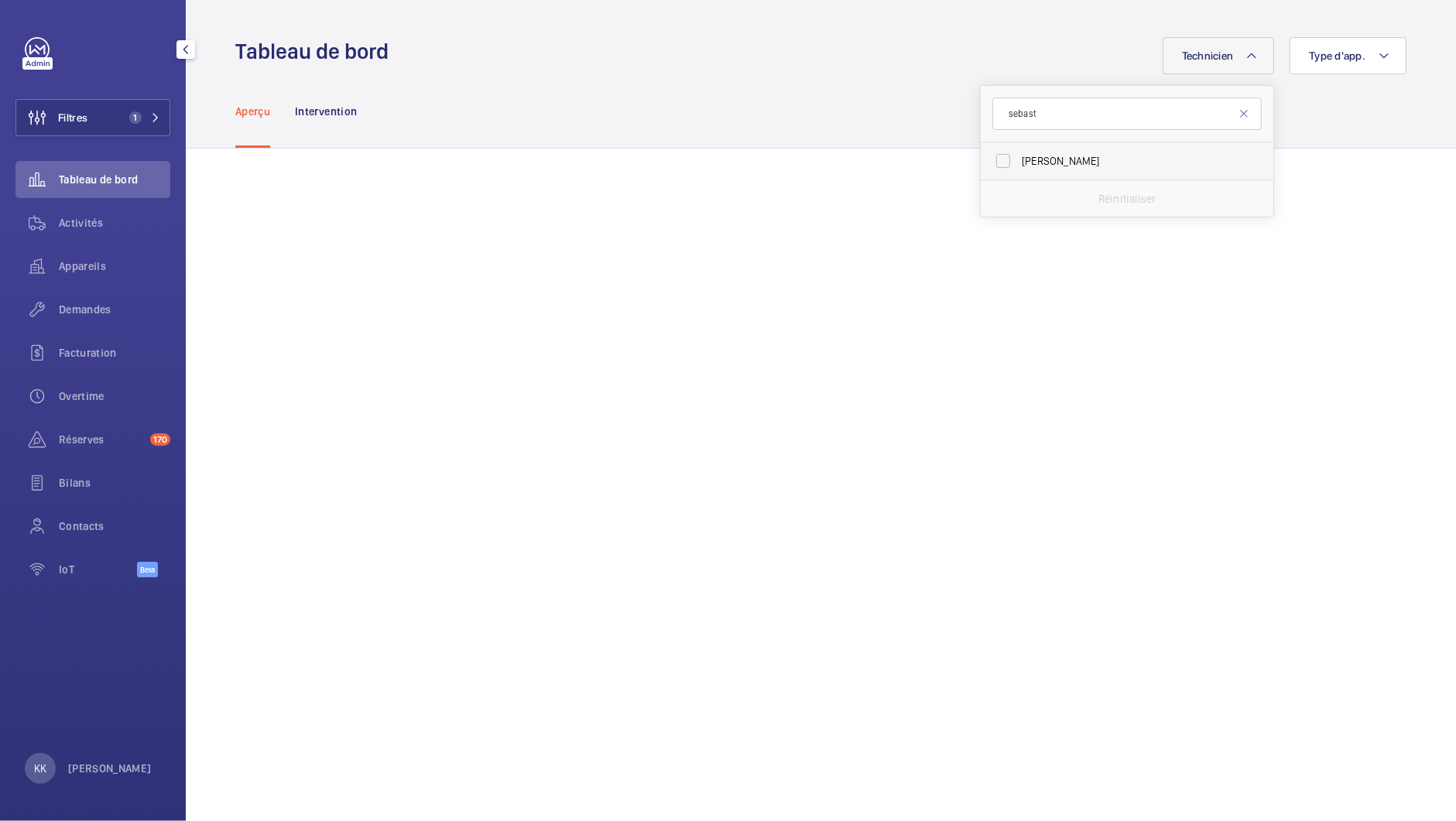
type input "sebast"
click at [1022, 162] on span "[PERSON_NAME]" at bounding box center [1128, 160] width 213 height 15
click at [1019, 162] on input "[PERSON_NAME]" at bounding box center [1003, 161] width 31 height 31
checkbox input "true"
click at [798, 105] on div "Aperçu Intervention" at bounding box center [821, 111] width 1171 height 73
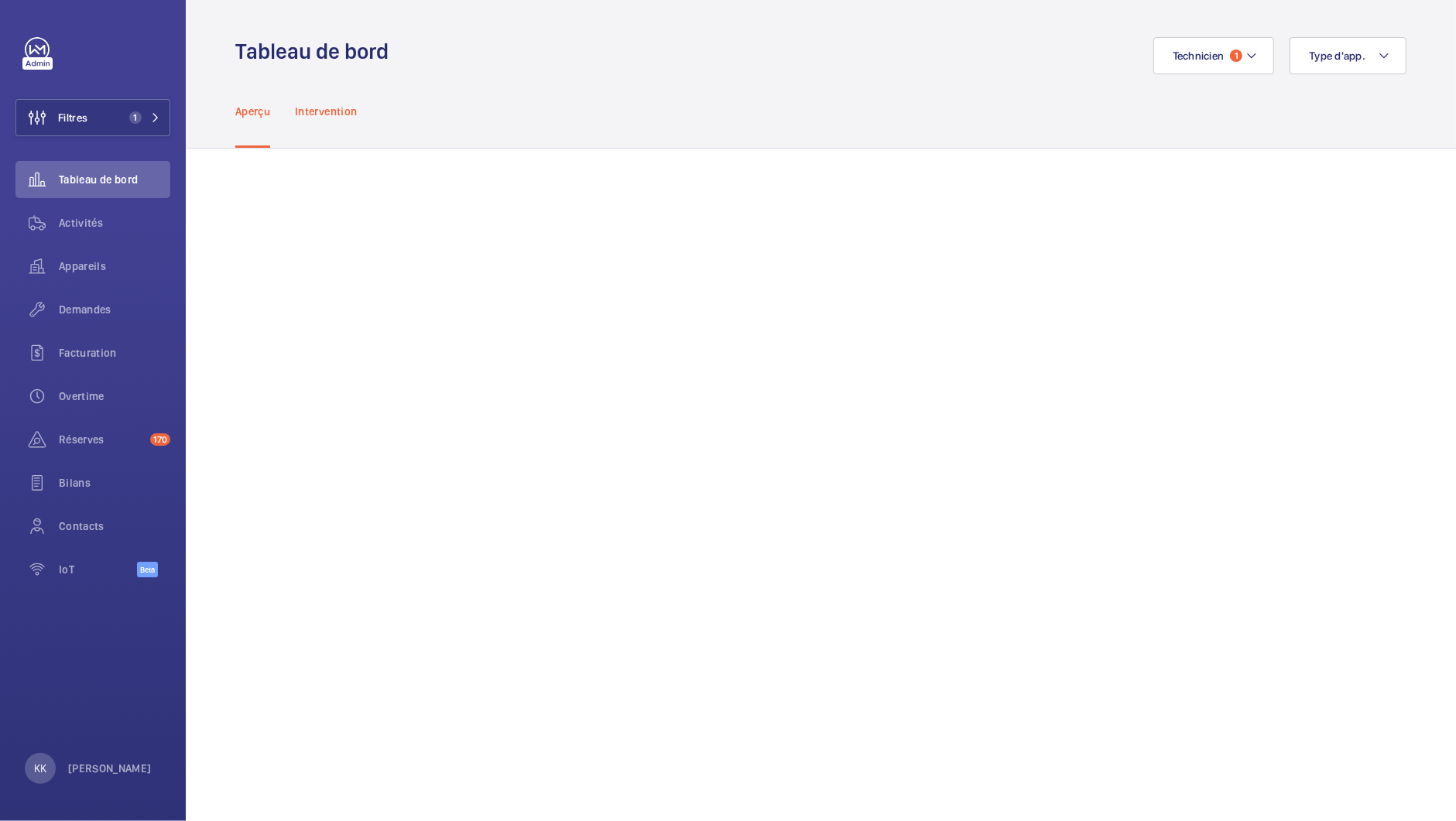
click at [326, 105] on p "Intervention" at bounding box center [325, 111] width 62 height 15
click at [1300, 62] on button "Type d'app." at bounding box center [1348, 56] width 117 height 38
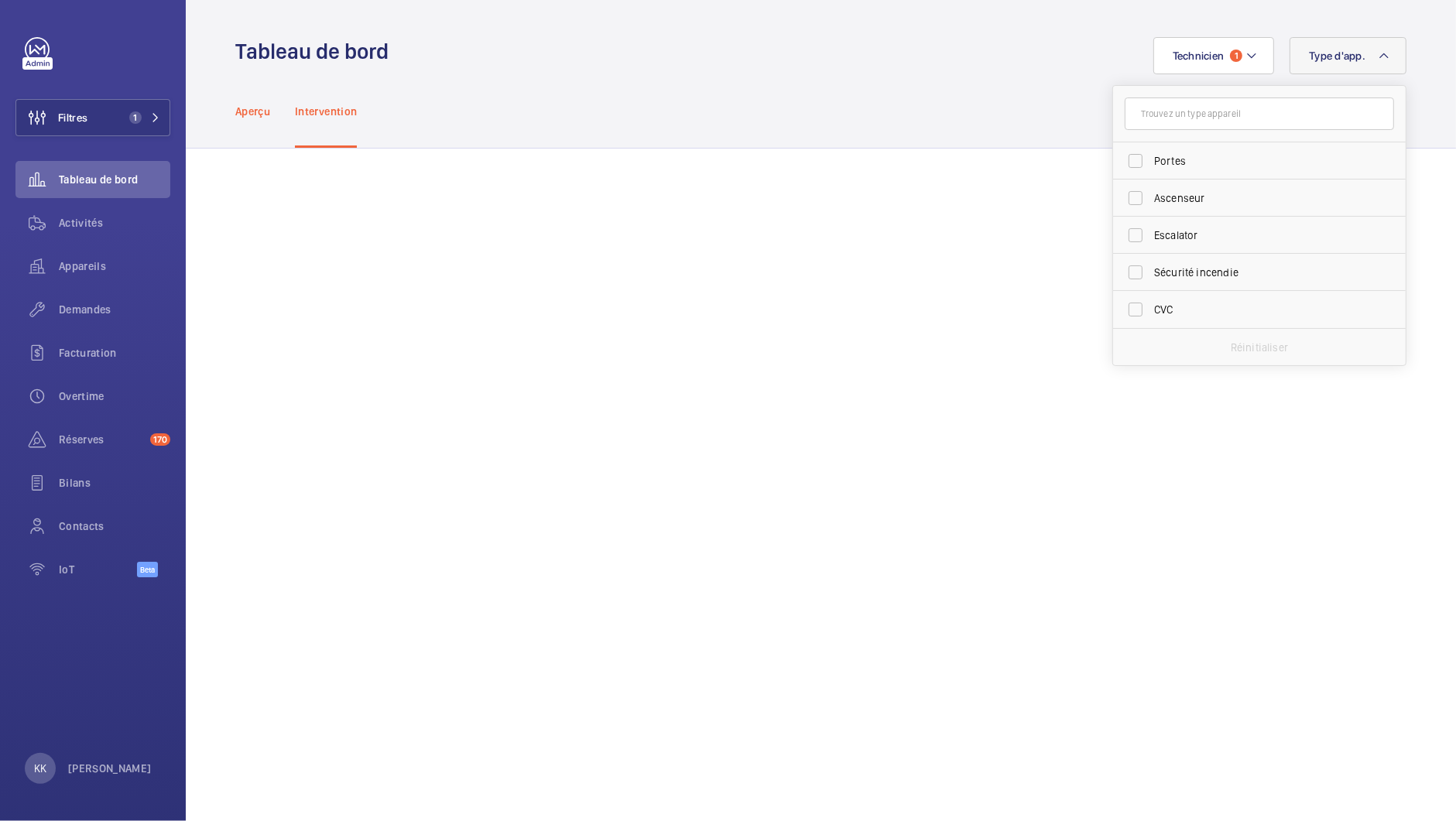
click at [245, 113] on p "Aperçu" at bounding box center [252, 111] width 35 height 15
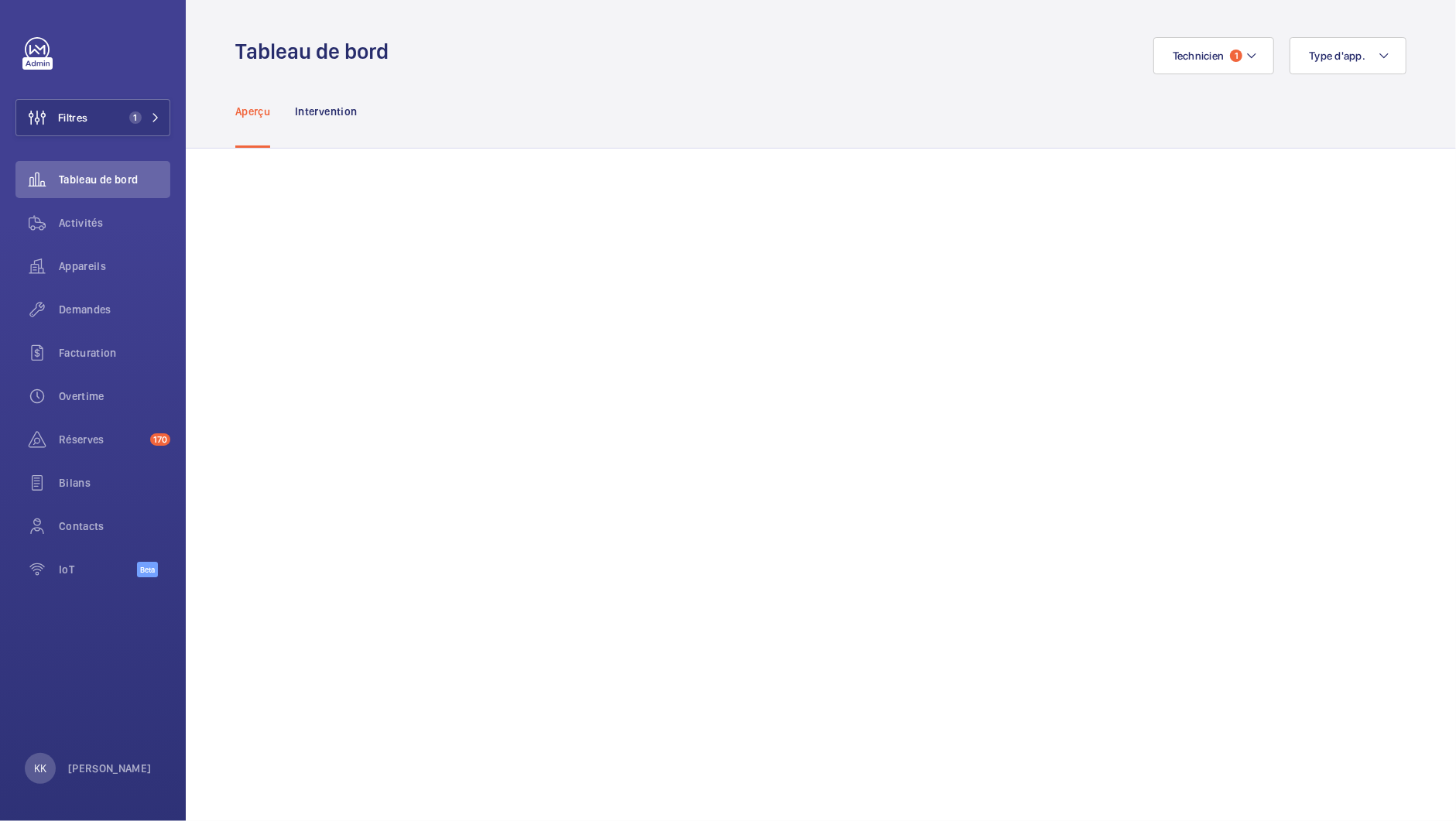
click at [990, 130] on div "Aperçu Intervention" at bounding box center [821, 111] width 1171 height 73
